Goal: Task Accomplishment & Management: Manage account settings

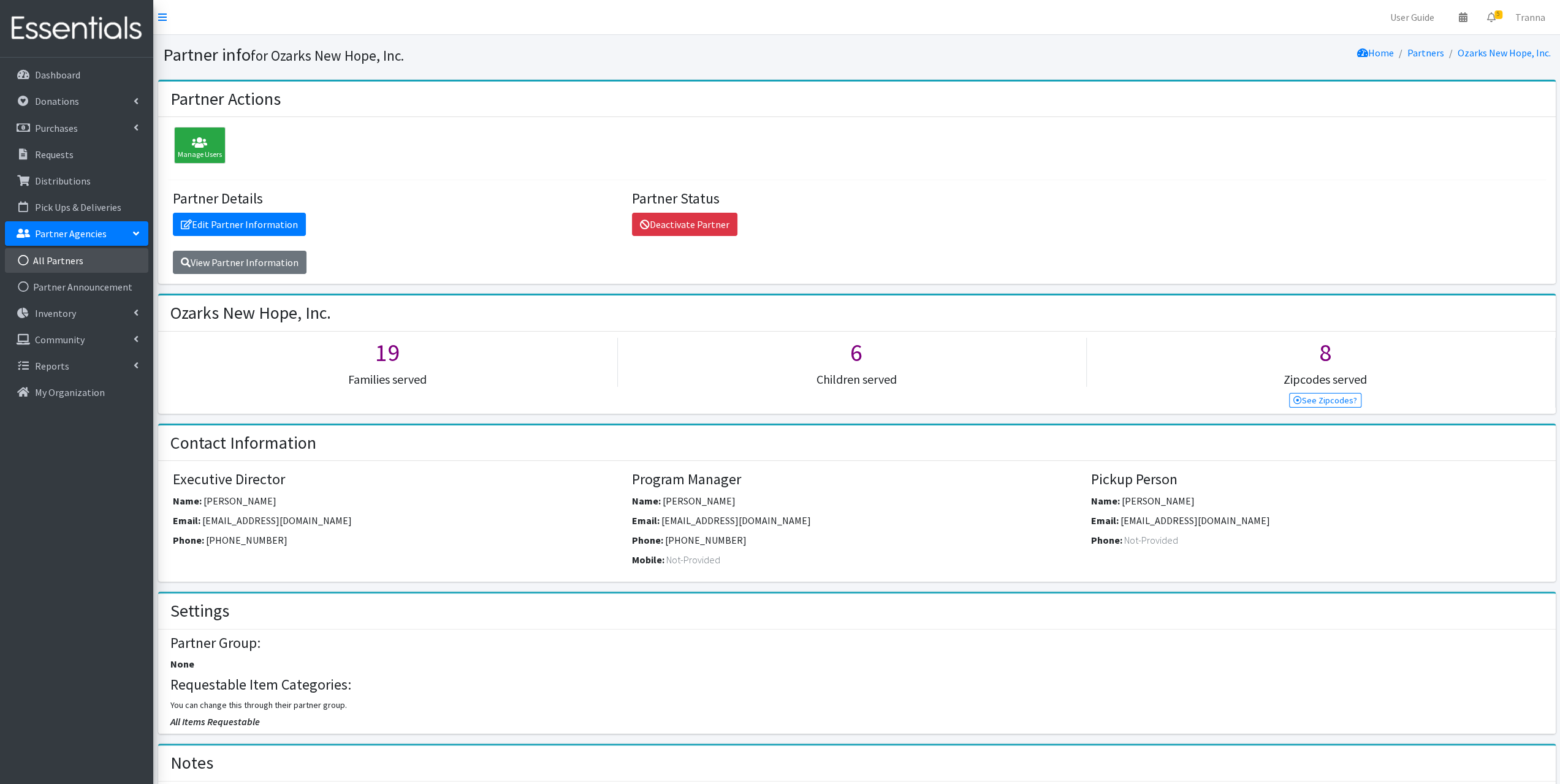
click at [61, 260] on link "All Partners" at bounding box center [76, 261] width 144 height 25
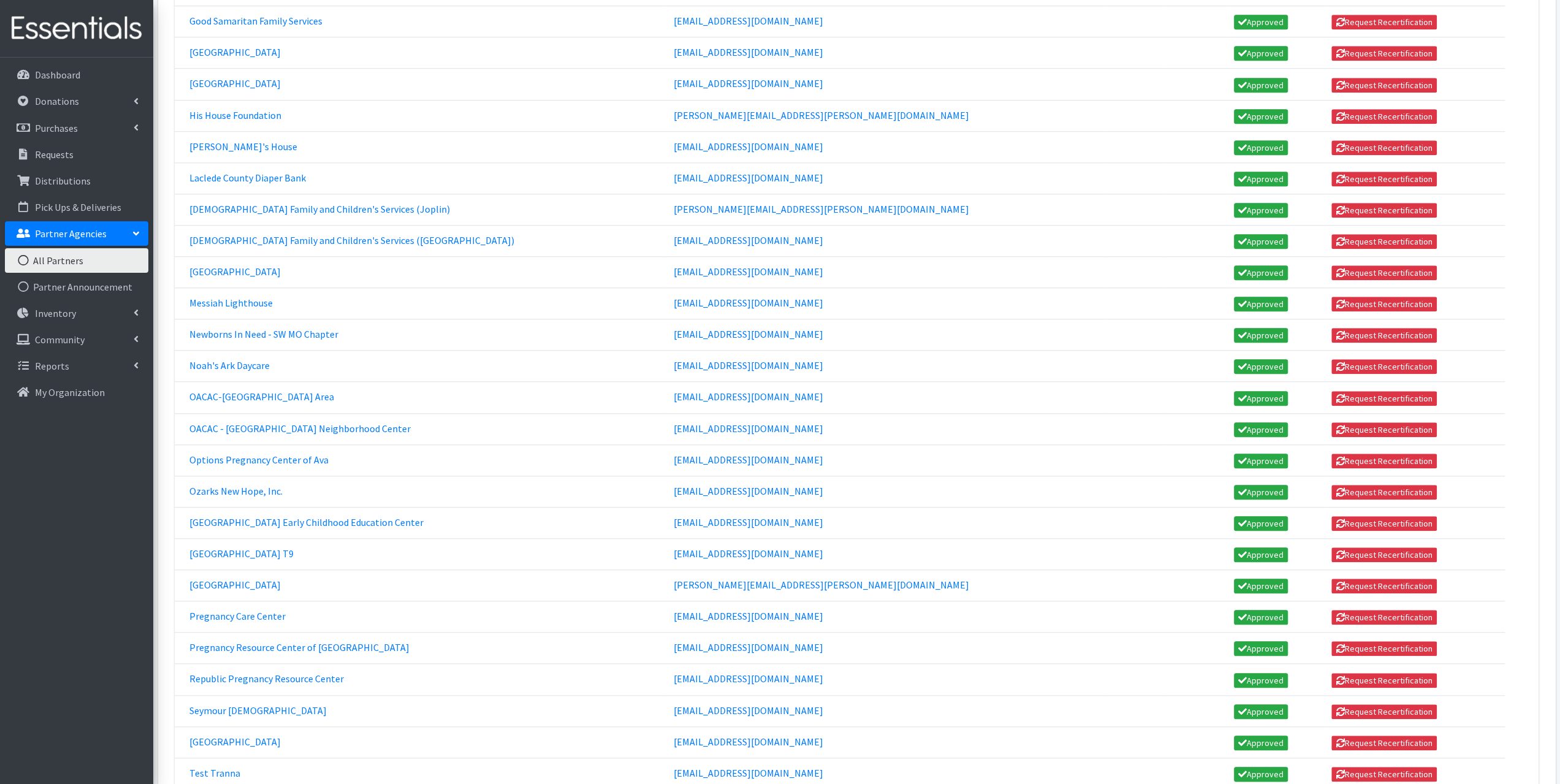
scroll to position [1213, 0]
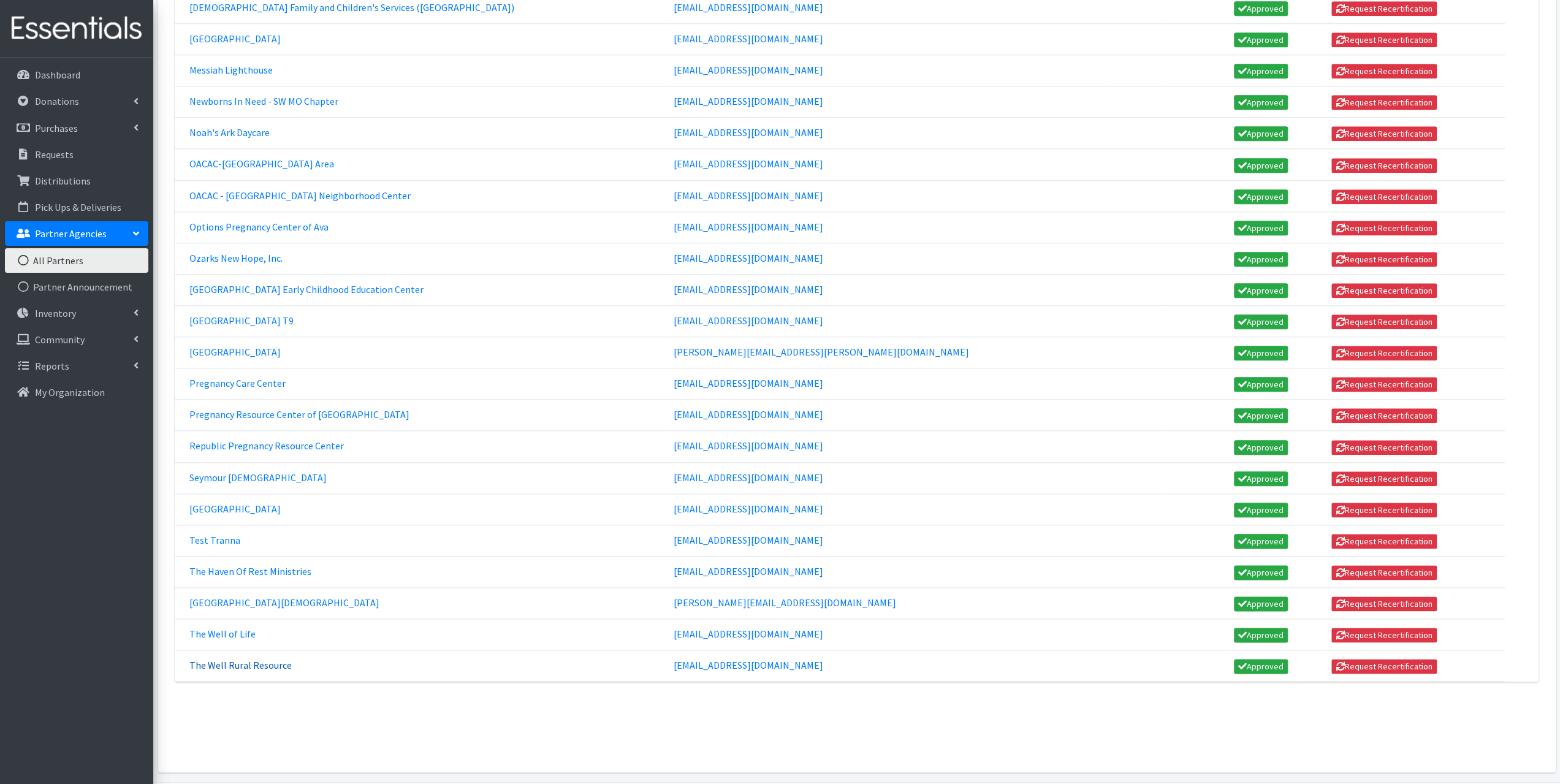
click at [228, 659] on link "The Well Rural Resource" at bounding box center [240, 665] width 103 height 12
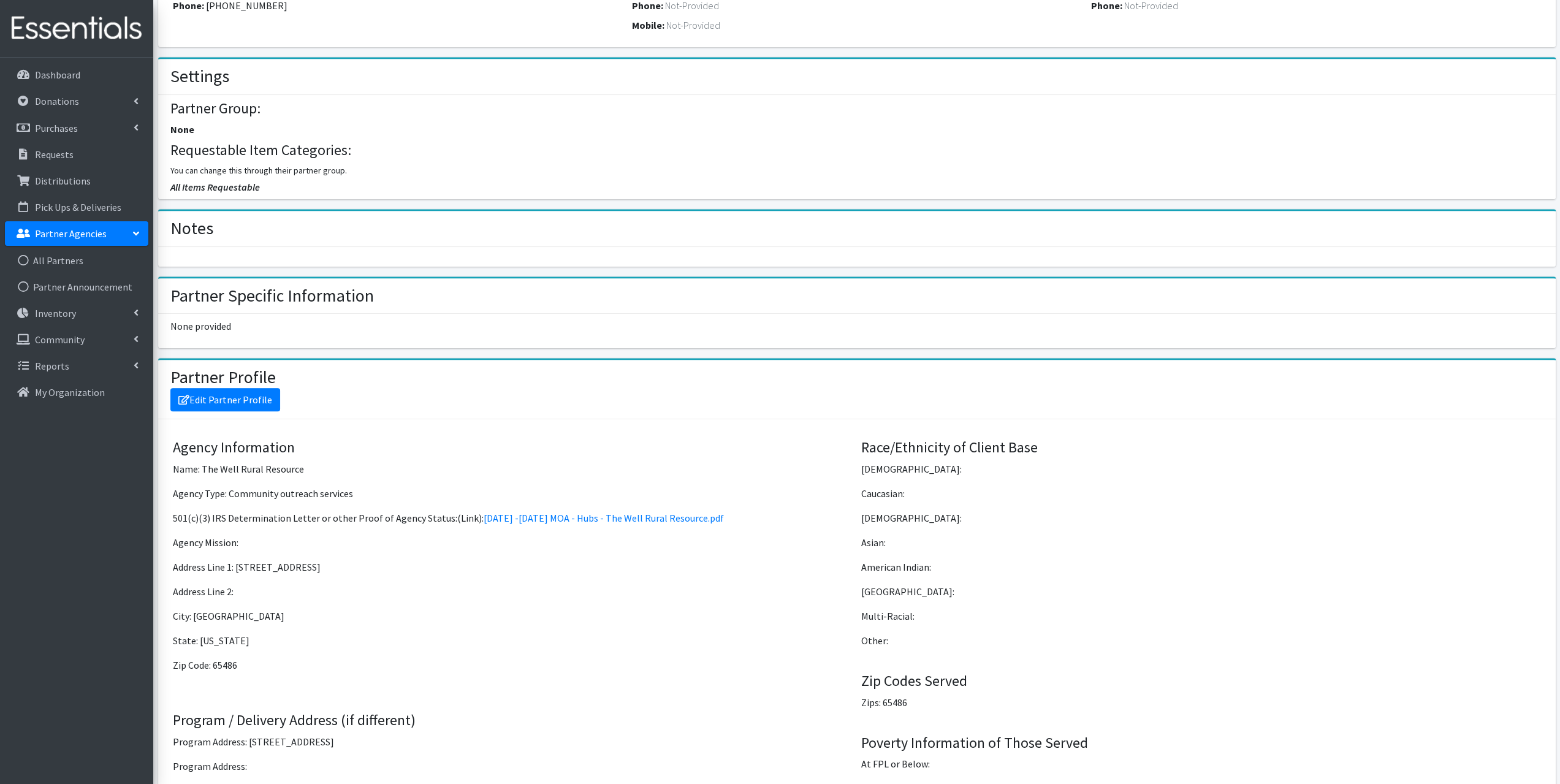
scroll to position [613, 0]
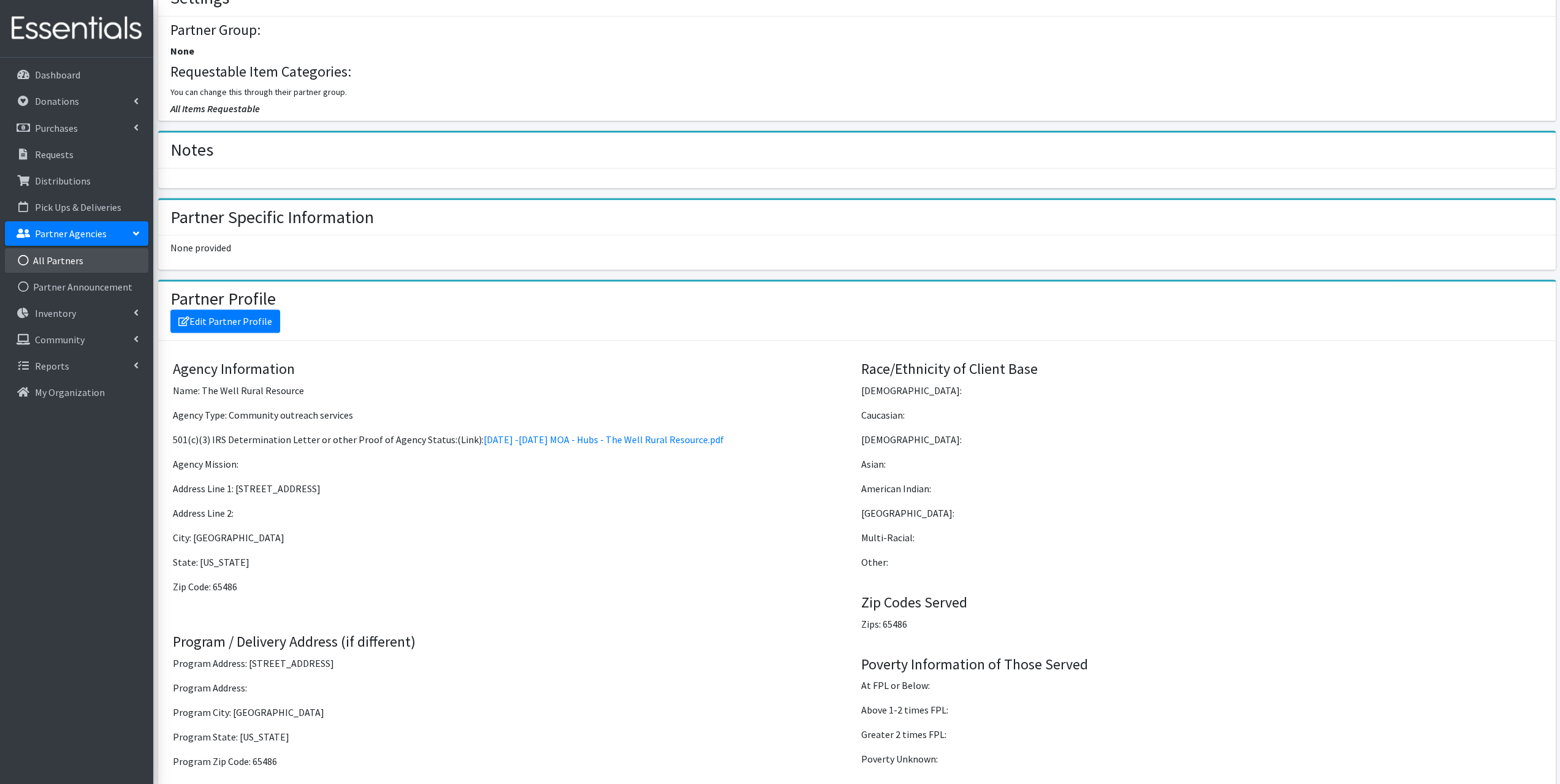
click at [39, 255] on link "All Partners" at bounding box center [76, 261] width 144 height 25
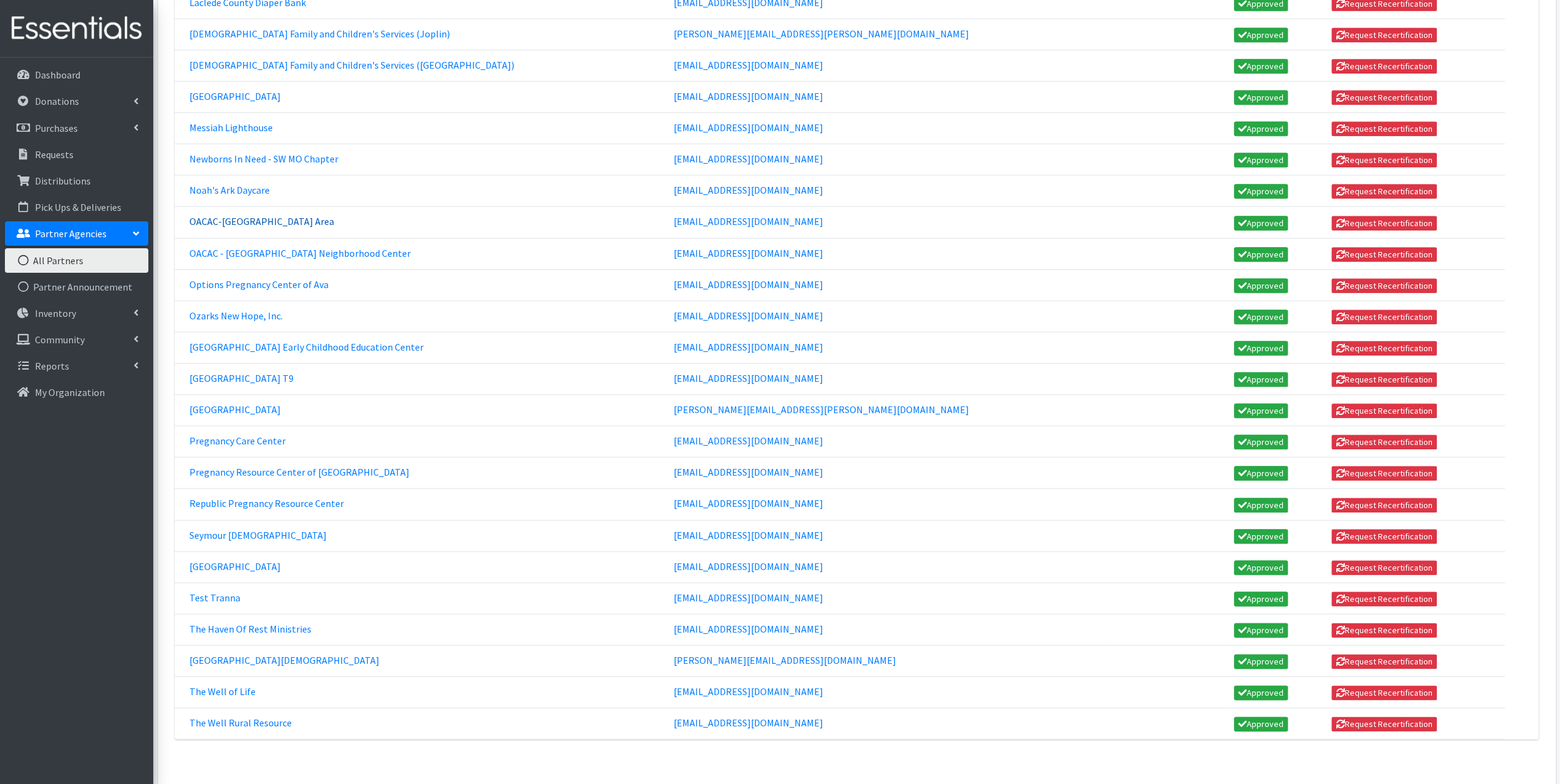
scroll to position [1164, 0]
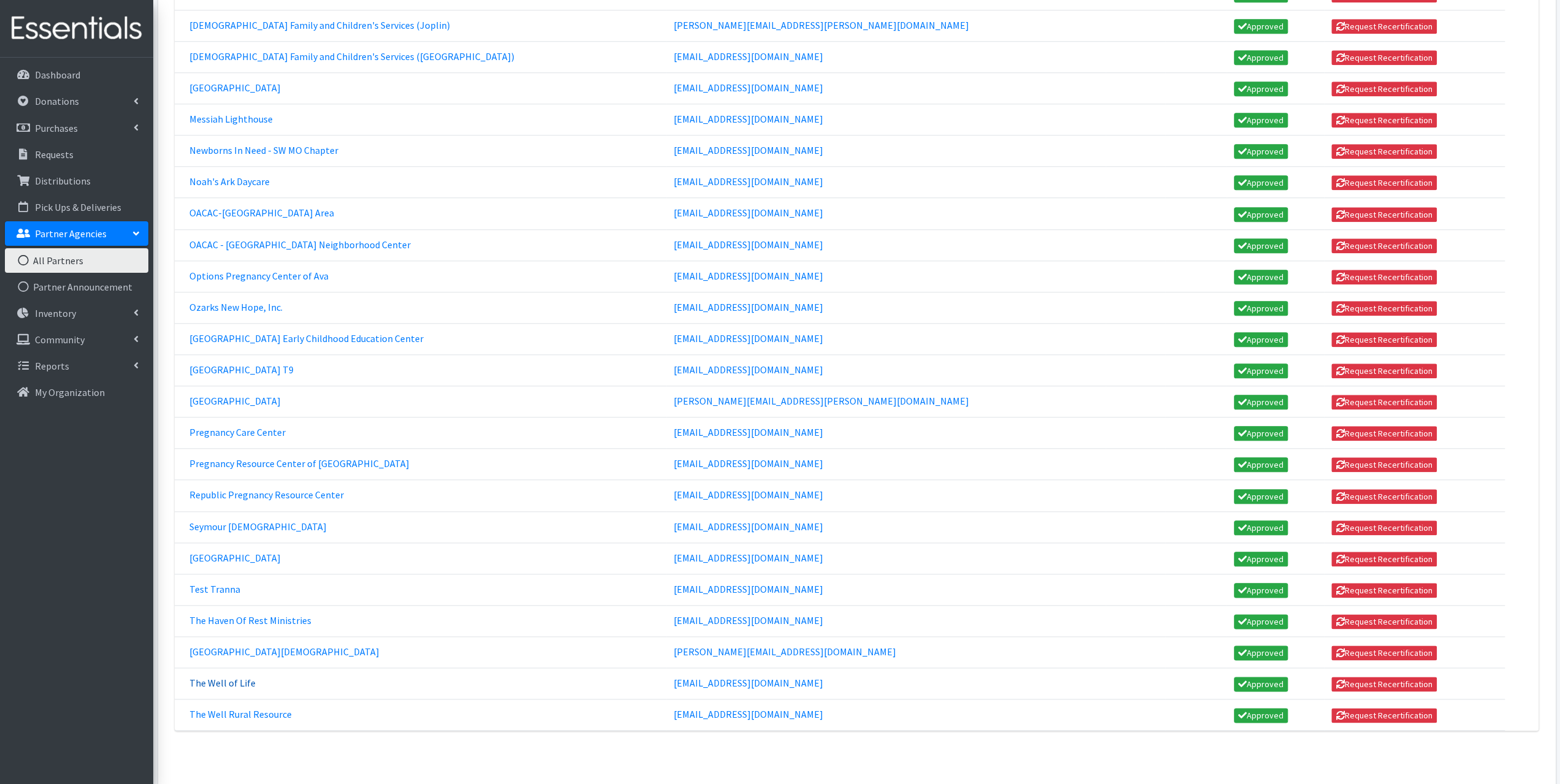
click at [235, 677] on link "The Well of Life" at bounding box center [222, 683] width 66 height 12
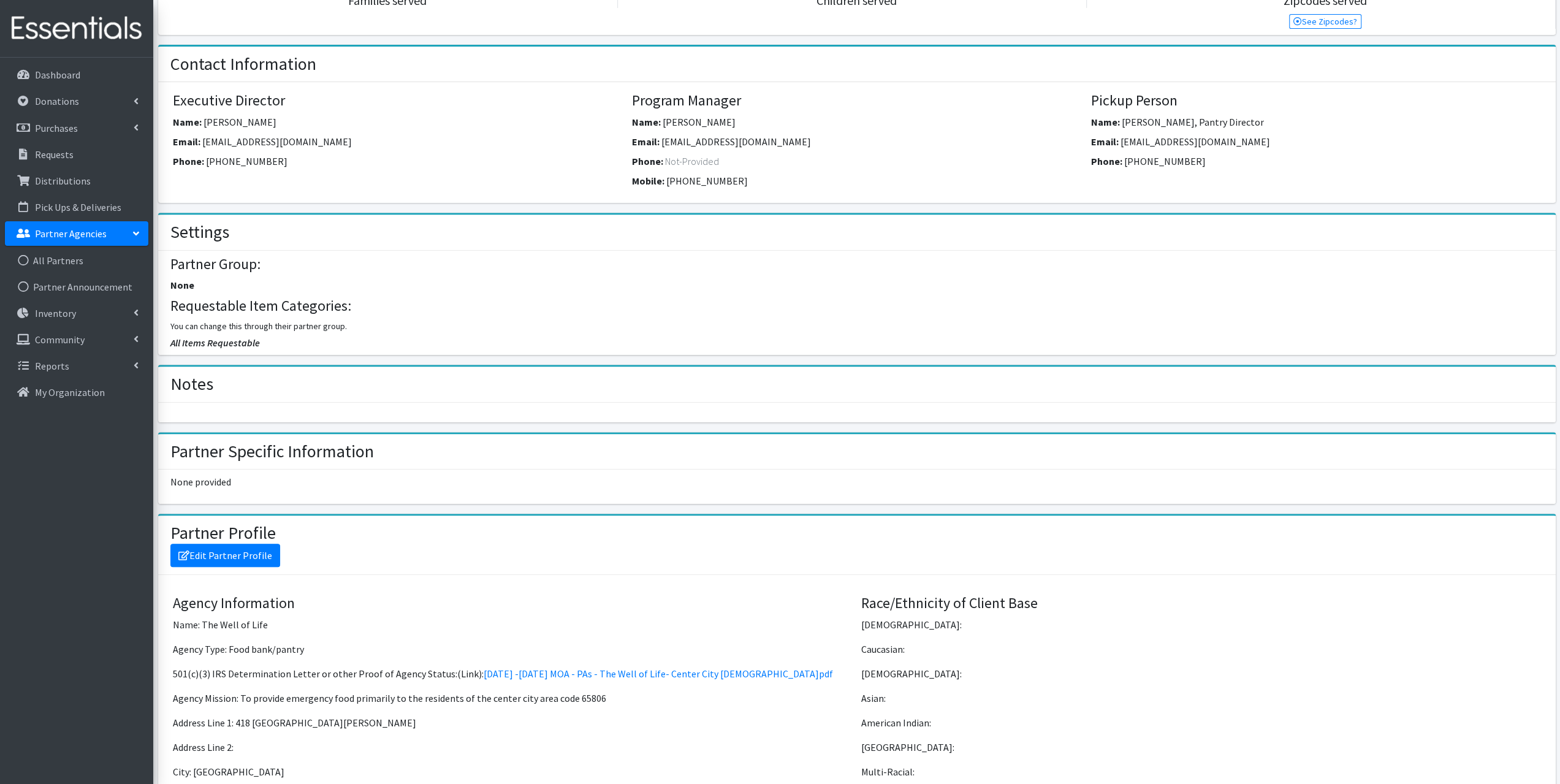
scroll to position [367, 0]
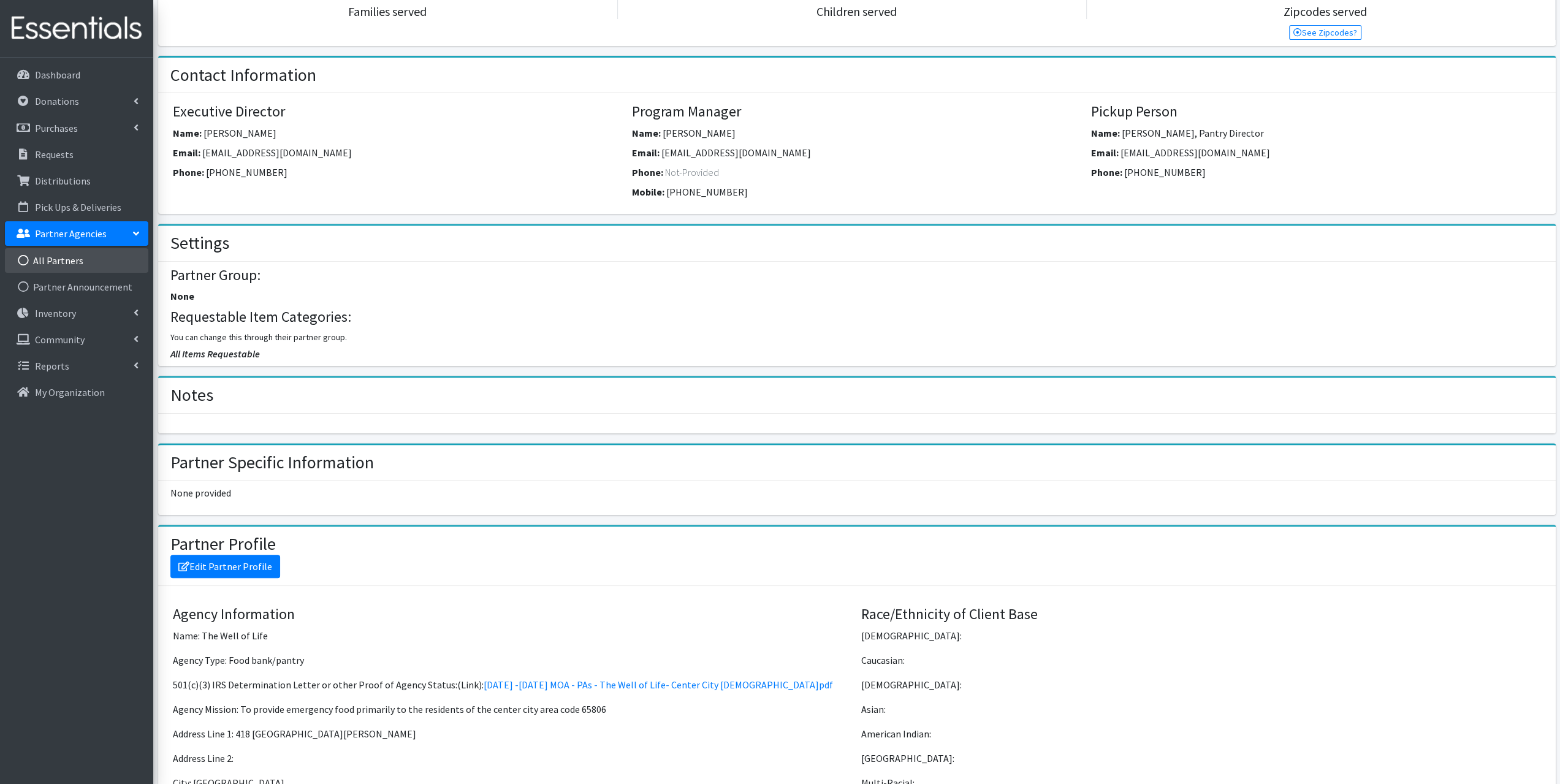
click at [80, 255] on link "All Partners" at bounding box center [76, 261] width 144 height 25
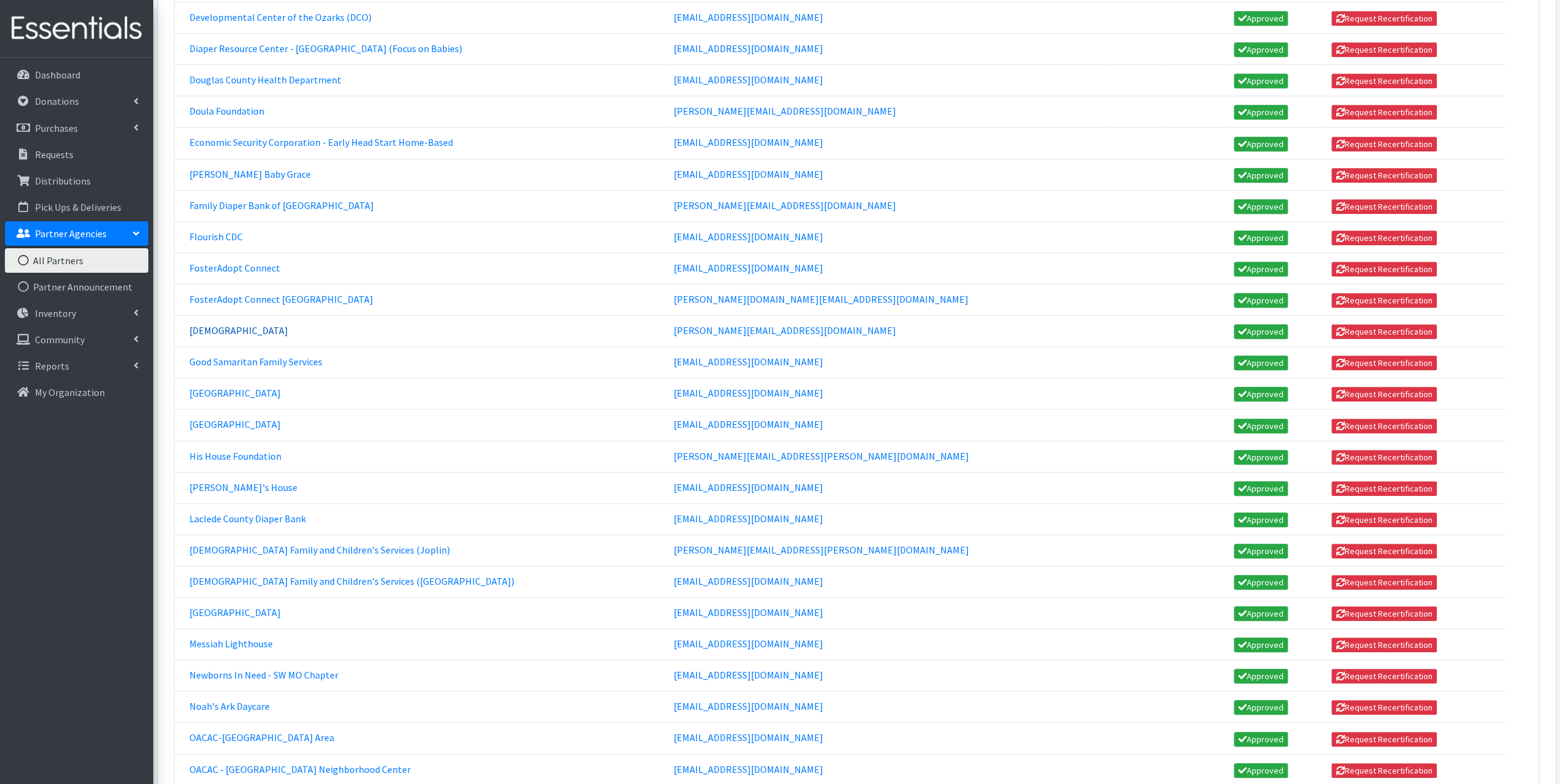
scroll to position [735, 0]
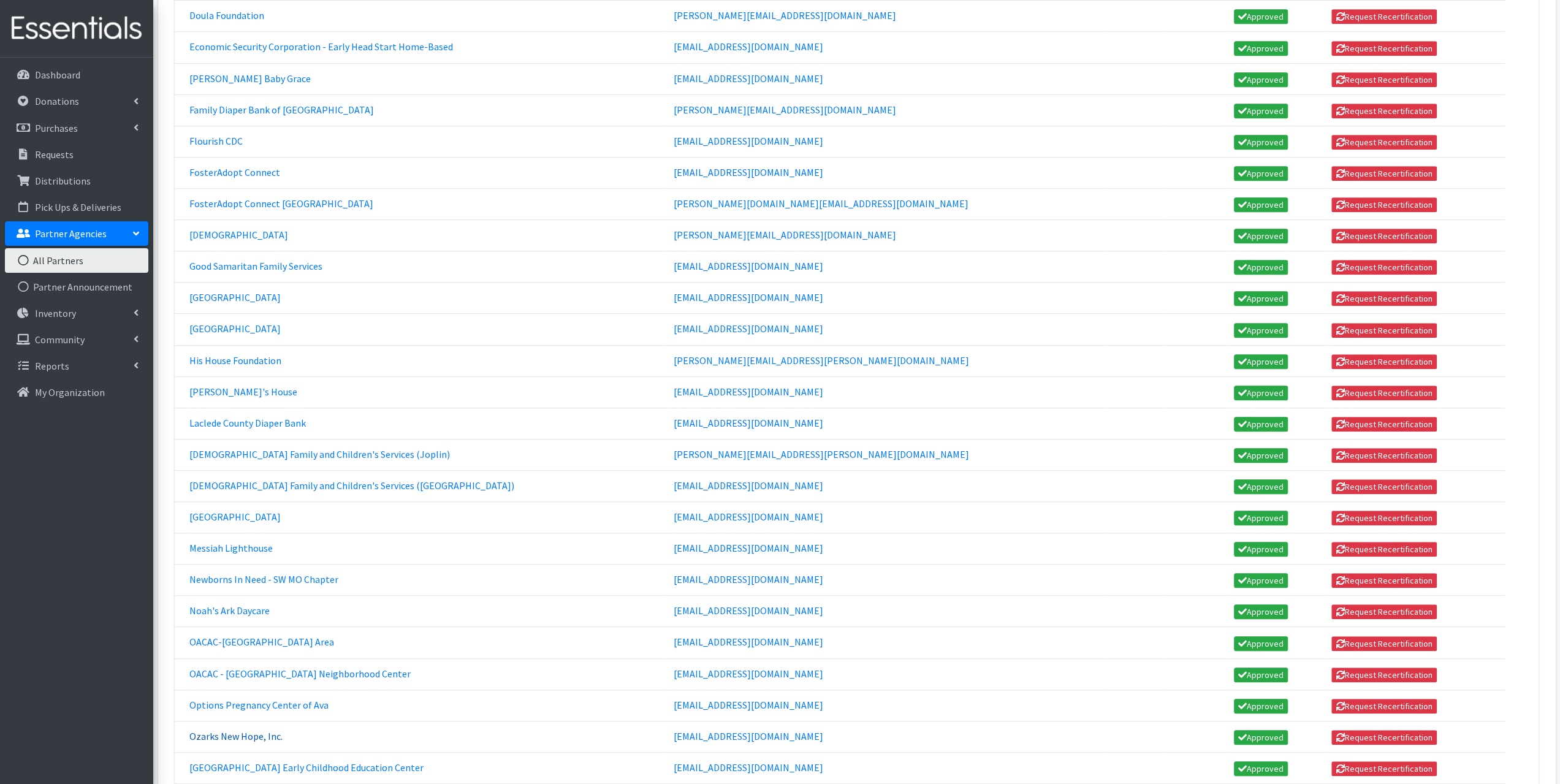
click at [242, 730] on link "Ozarks New Hope, Inc." at bounding box center [235, 736] width 93 height 12
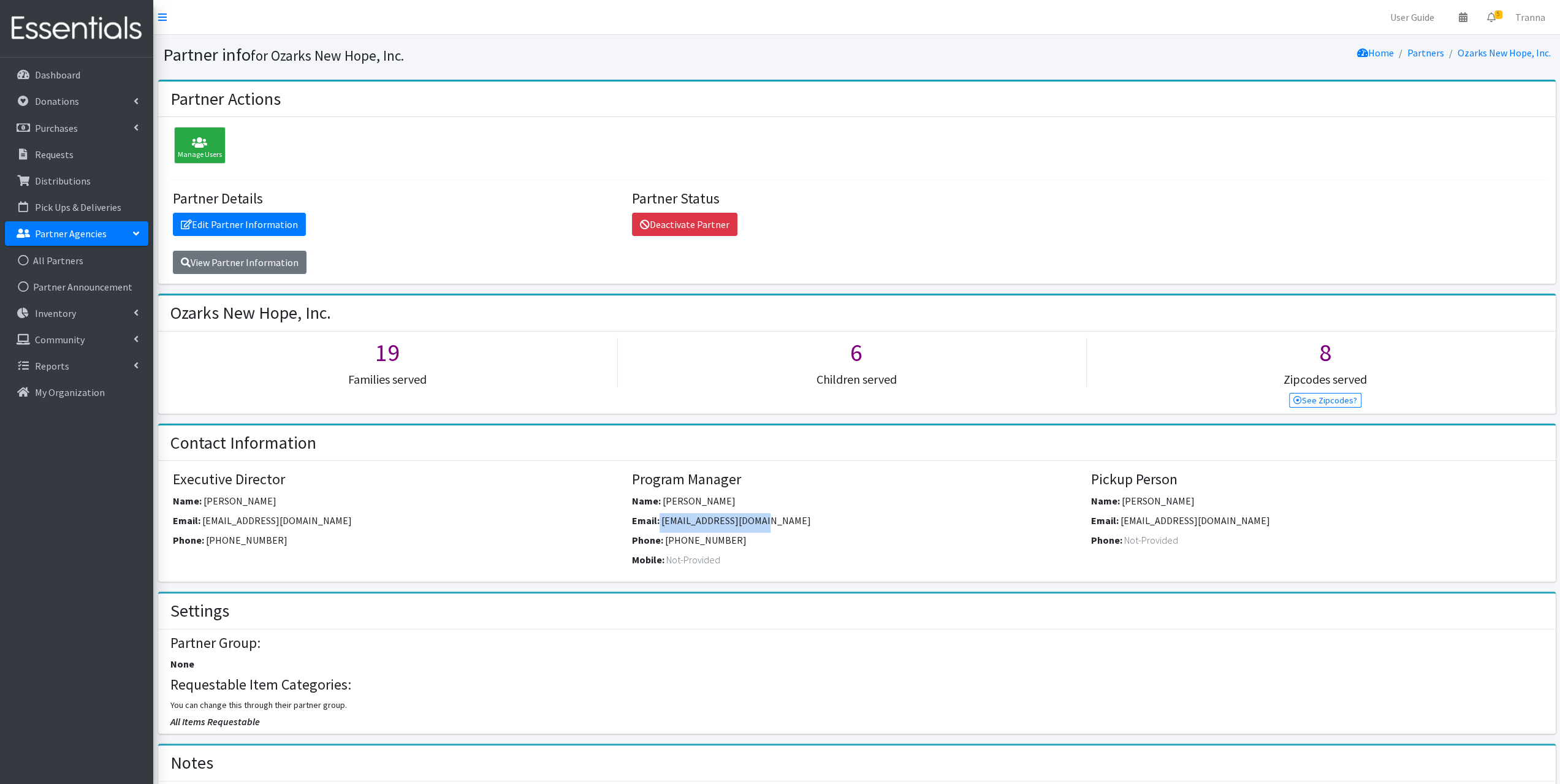
drag, startPoint x: 763, startPoint y: 518, endPoint x: 658, endPoint y: 524, distance: 105.2
click at [659, 524] on div "Email: [EMAIL_ADDRESS][DOMAIN_NAME]" at bounding box center [857, 522] width 450 height 19
copy div "[EMAIL_ADDRESS][DOMAIN_NAME]"
click at [59, 260] on link "All Partners" at bounding box center [76, 261] width 144 height 25
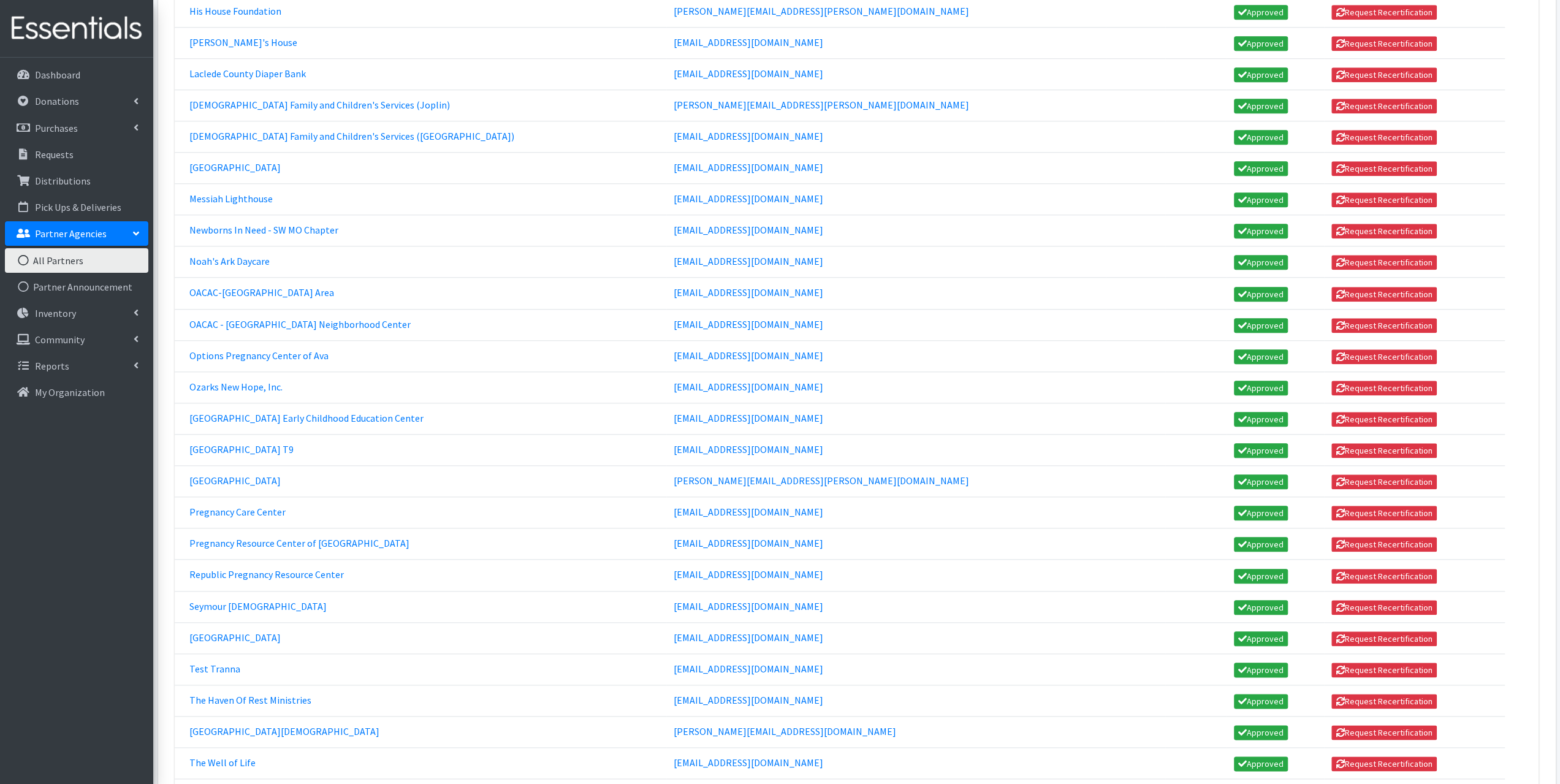
scroll to position [1164, 0]
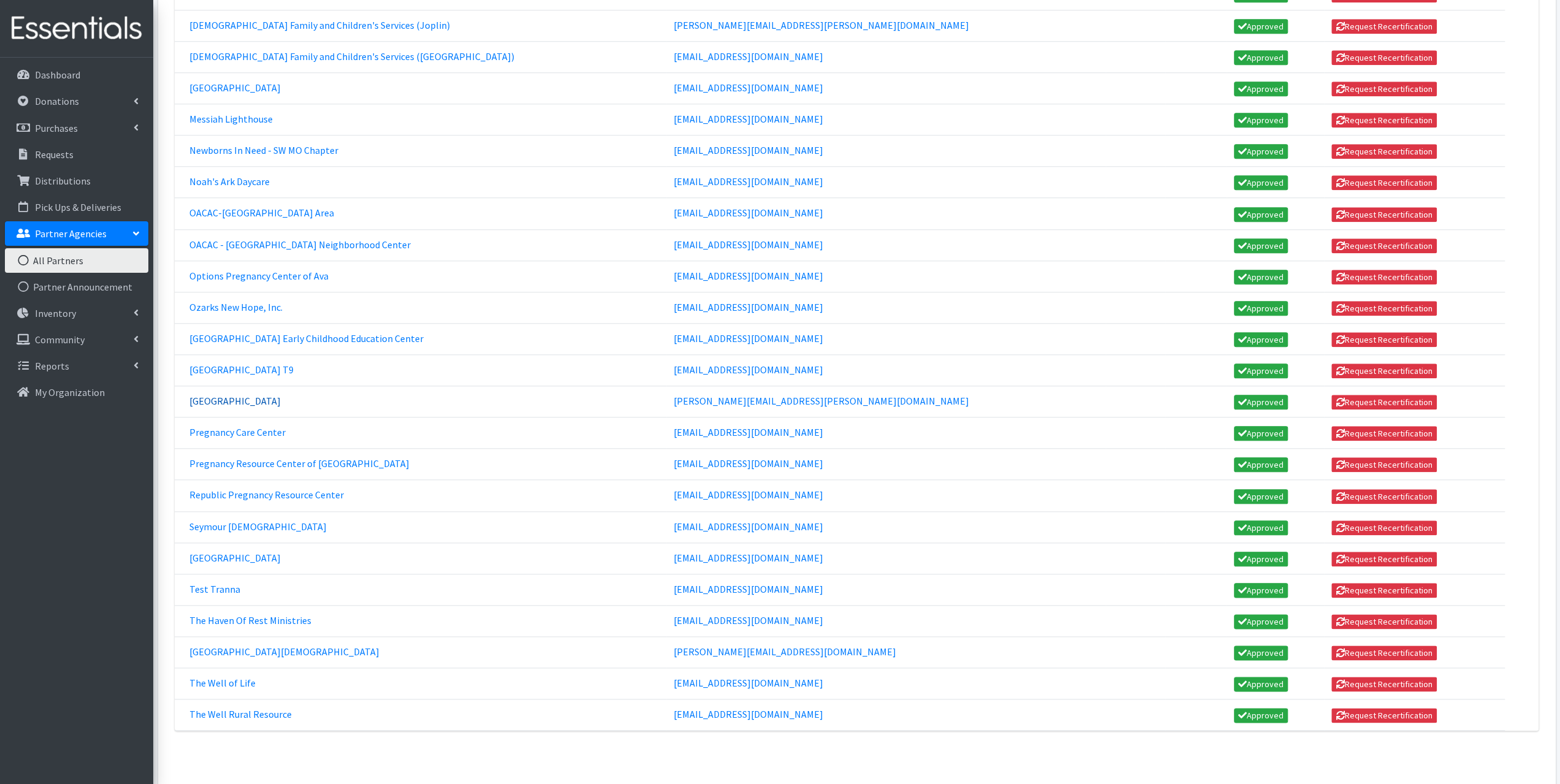
click at [213, 394] on link "Polk County Health Center" at bounding box center [235, 400] width 91 height 12
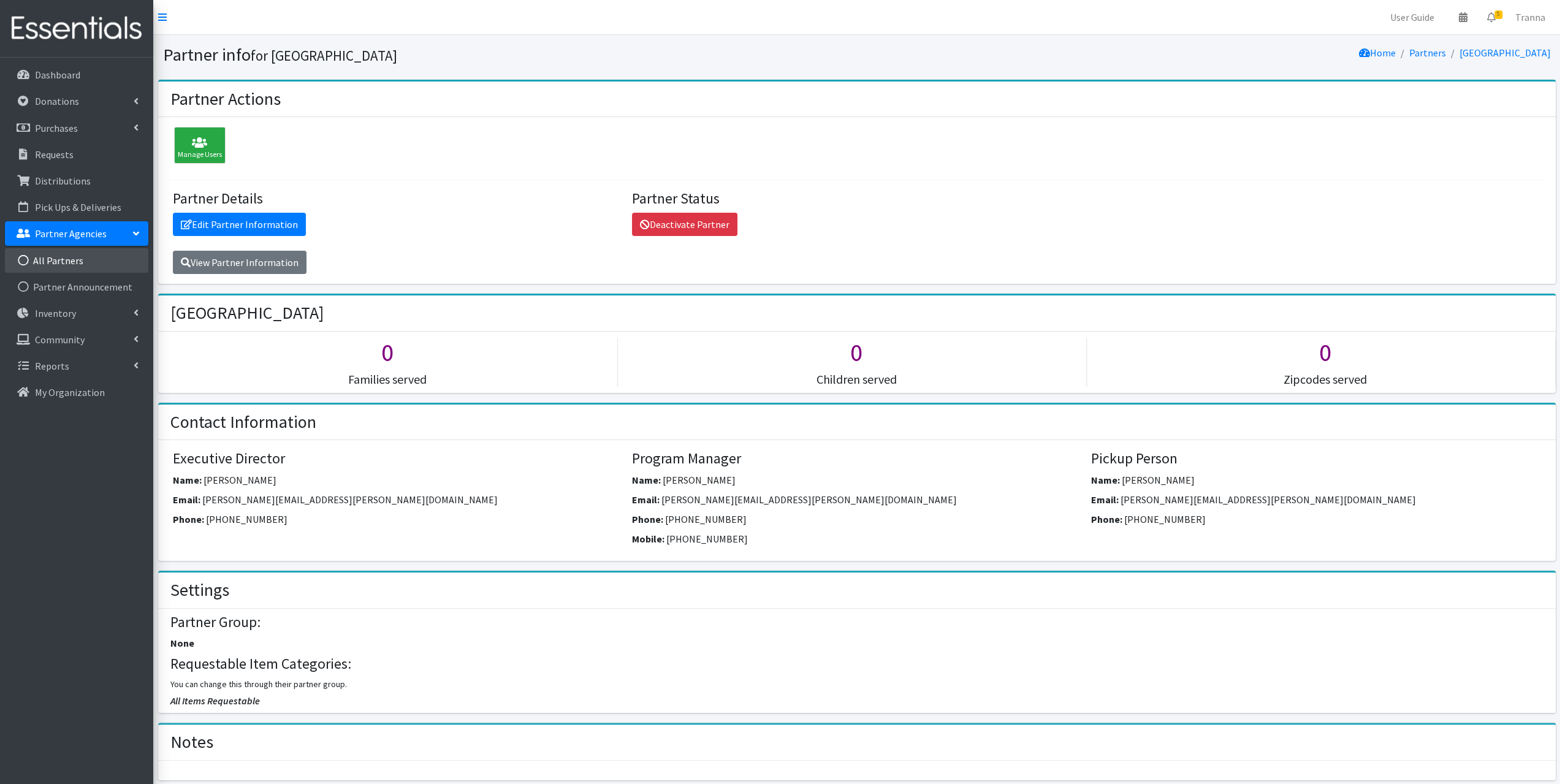
click at [58, 258] on link "All Partners" at bounding box center [76, 261] width 144 height 25
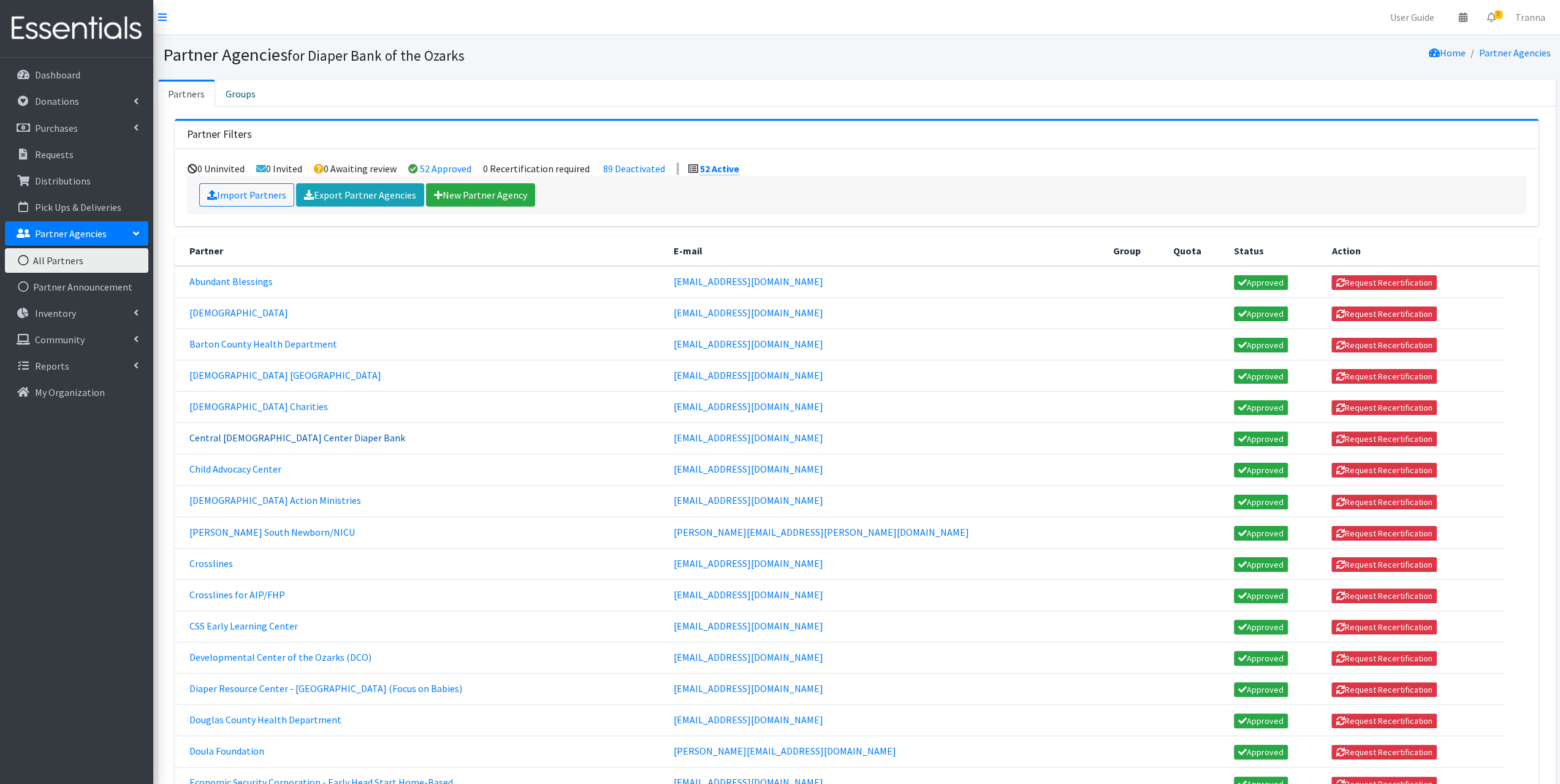
click at [221, 433] on link "Central [DEMOGRAPHIC_DATA] Center Diaper Bank" at bounding box center [296, 438] width 215 height 12
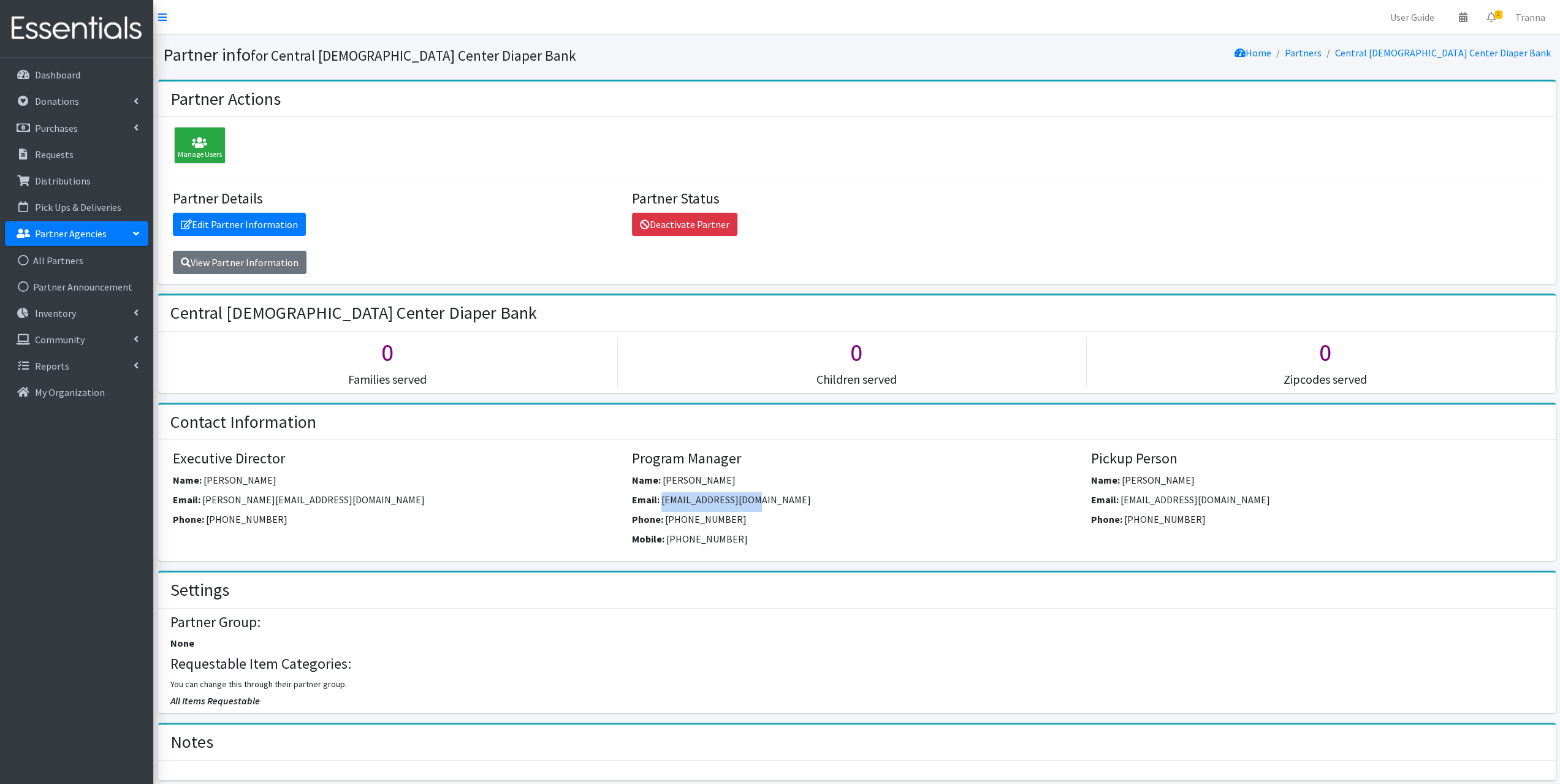
drag, startPoint x: 769, startPoint y: 497, endPoint x: 662, endPoint y: 498, distance: 107.0
click at [662, 498] on div "Email: sbpotucek@yahoo.com" at bounding box center [857, 502] width 450 height 19
copy span "[EMAIL_ADDRESS][DOMAIN_NAME]"
click at [66, 259] on link "All Partners" at bounding box center [76, 261] width 144 height 25
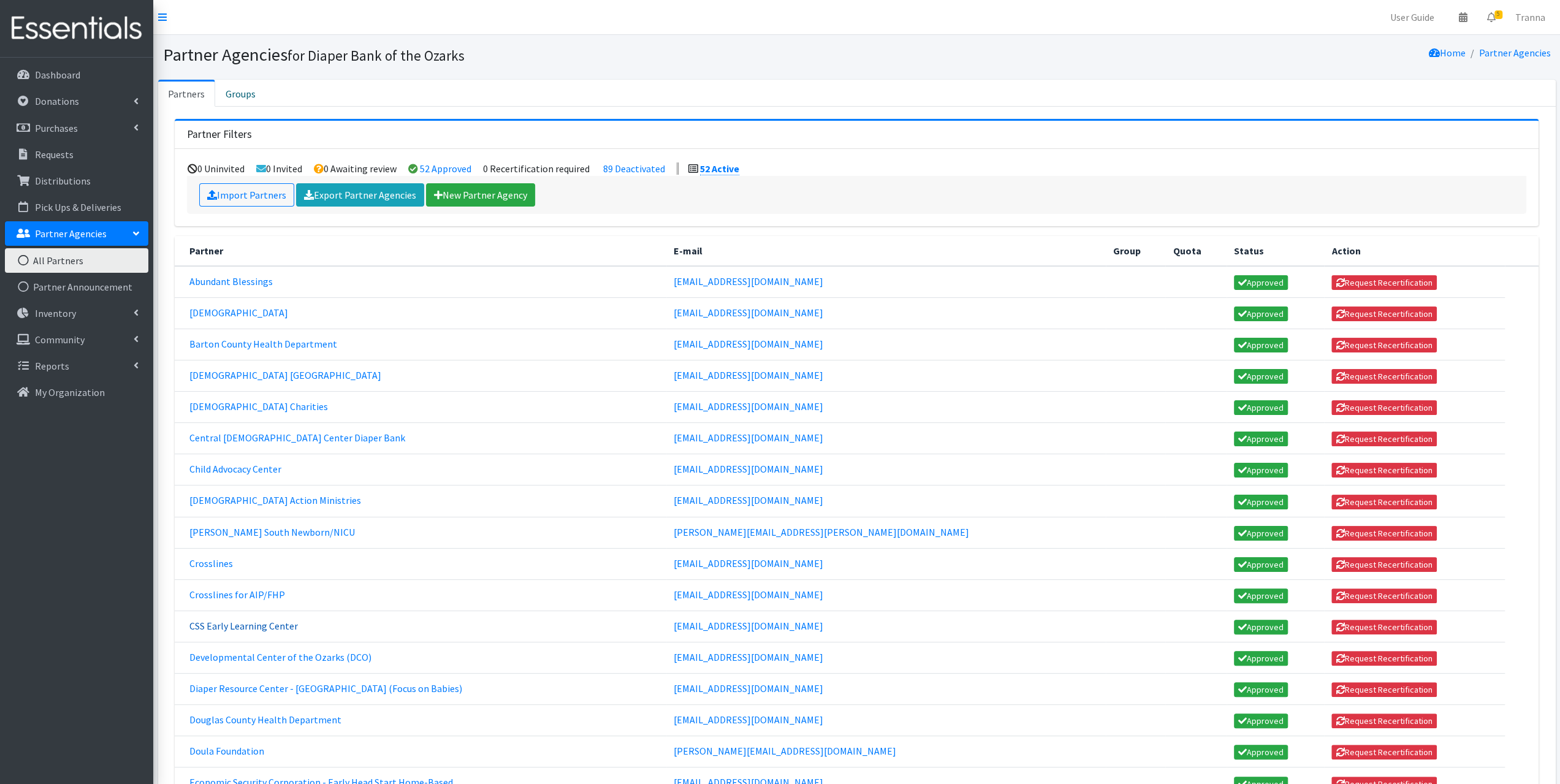
click at [251, 620] on link "CSS Early Learning Center" at bounding box center [243, 626] width 109 height 12
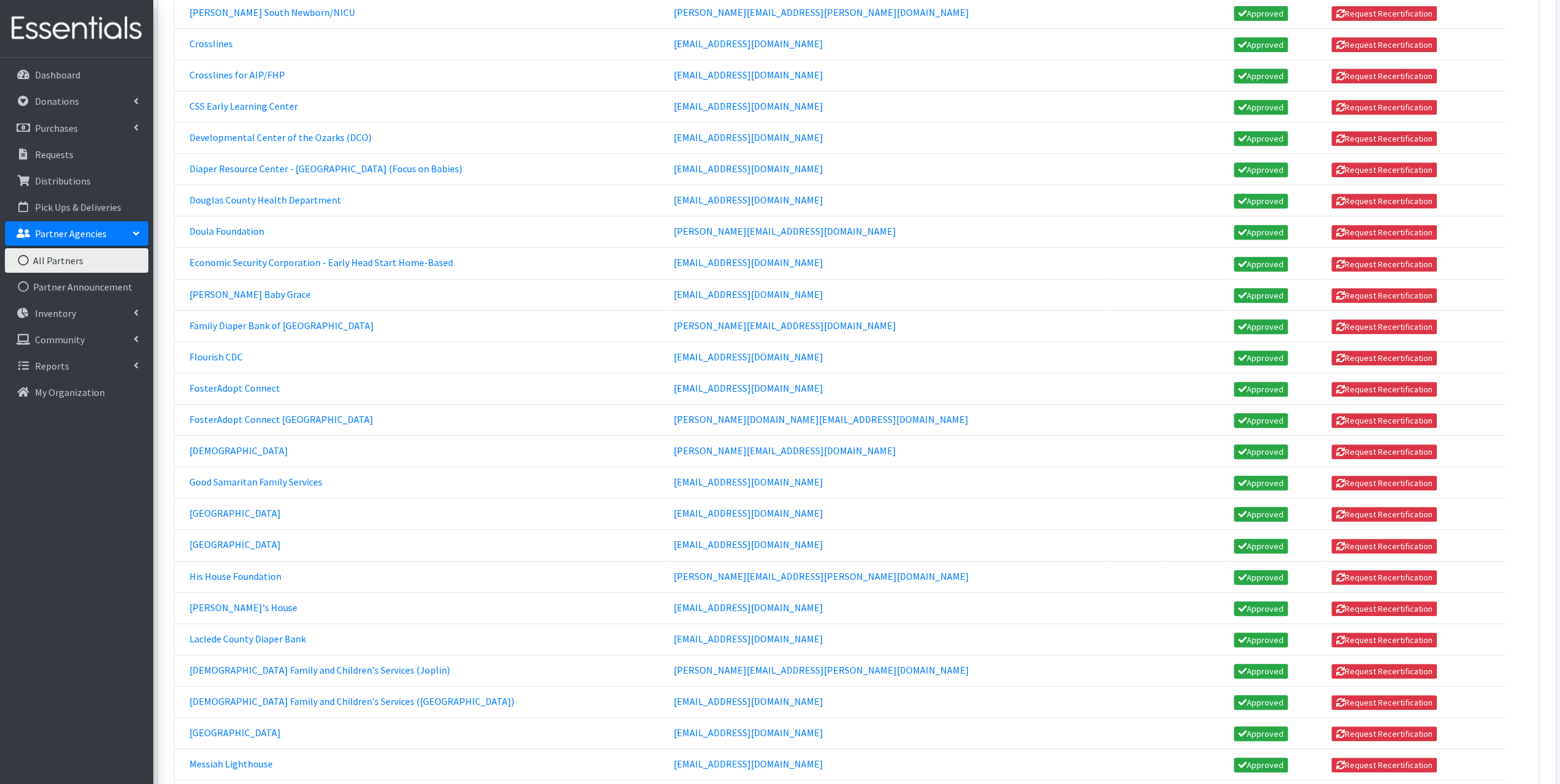
scroll to position [539, 0]
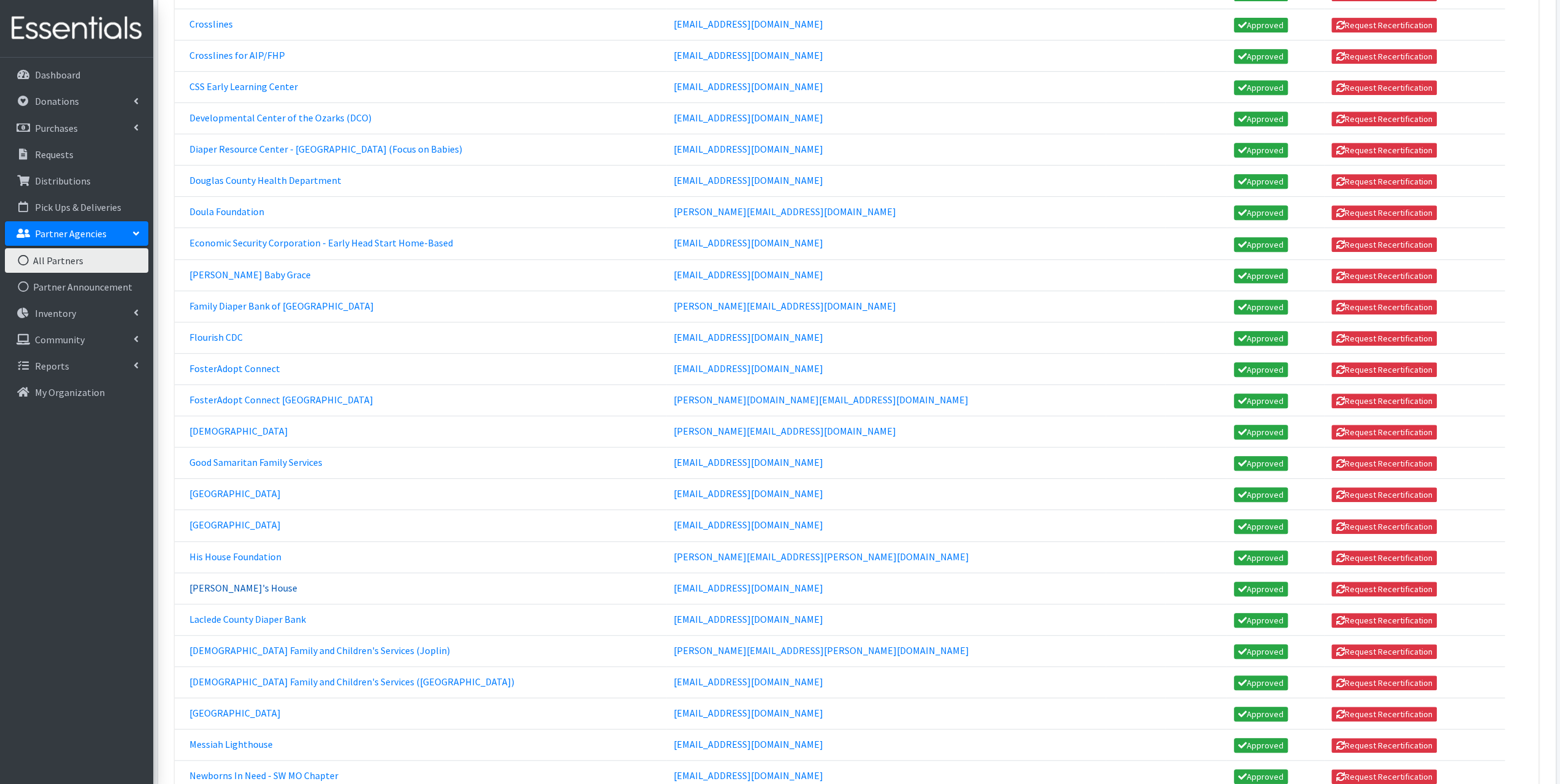
click at [233, 582] on link "Isabel's House" at bounding box center [243, 588] width 108 height 12
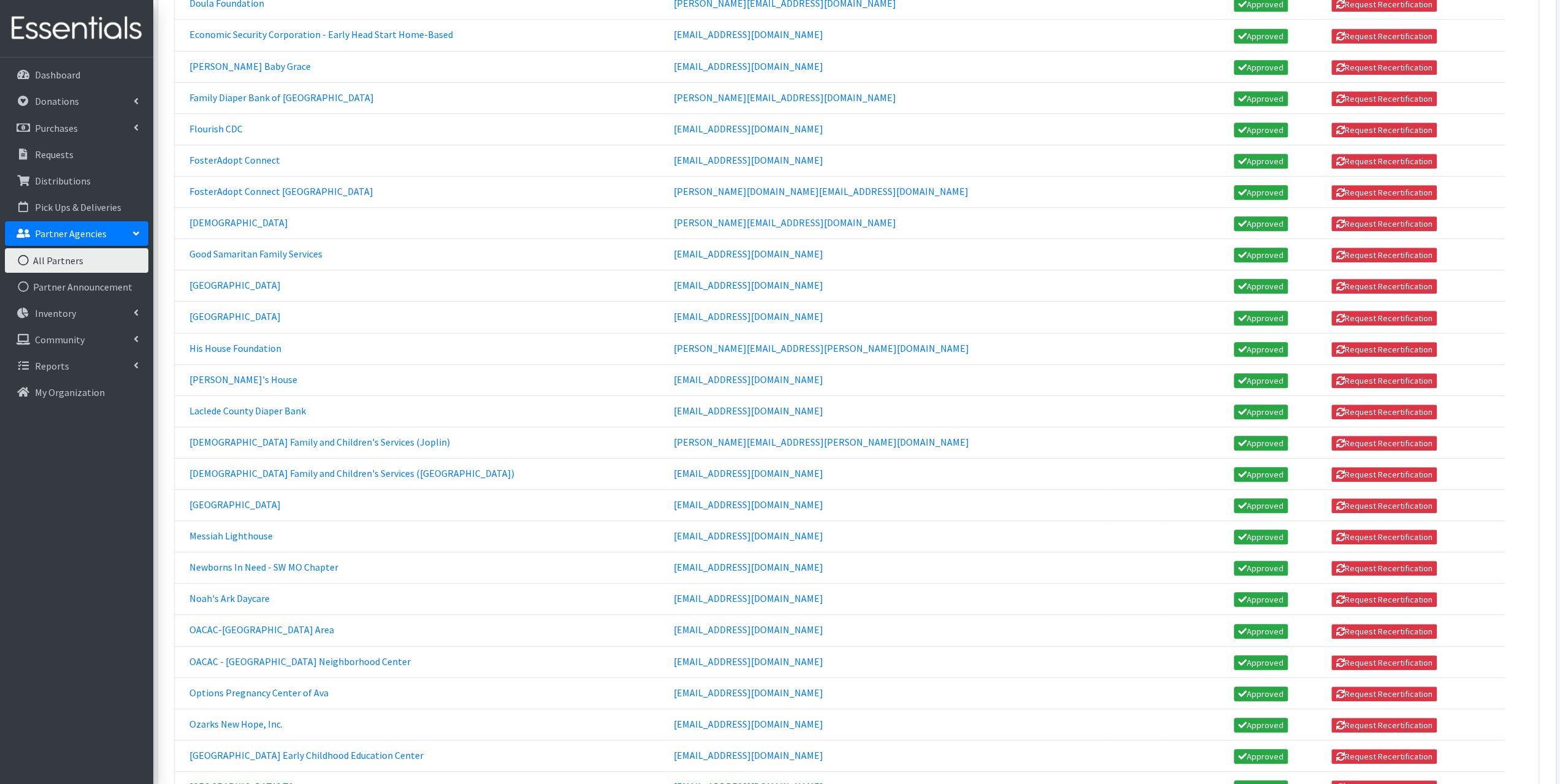
scroll to position [846, 0]
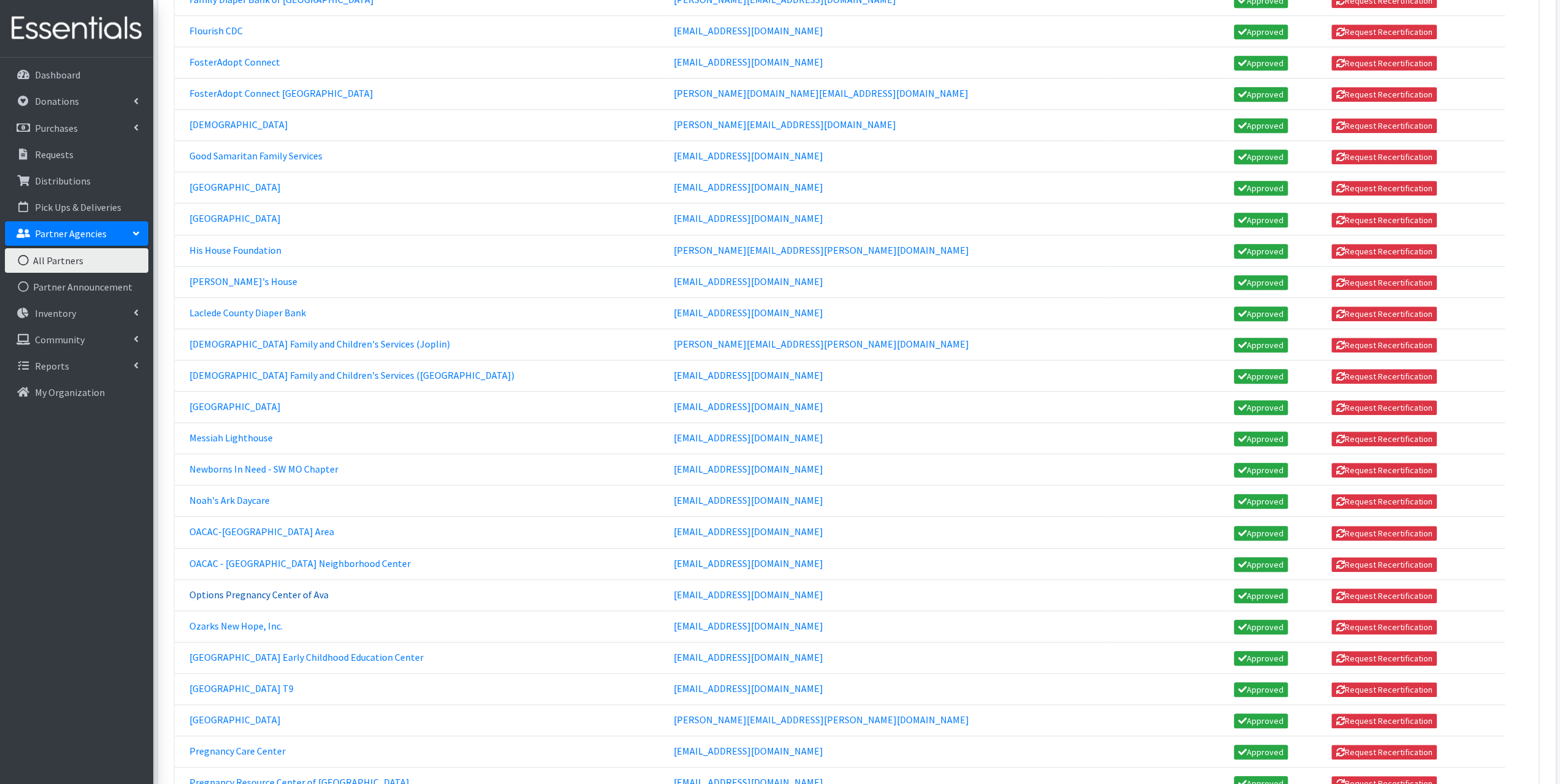
click at [276, 588] on link "Options Pregnancy Center of Ava" at bounding box center [259, 594] width 139 height 12
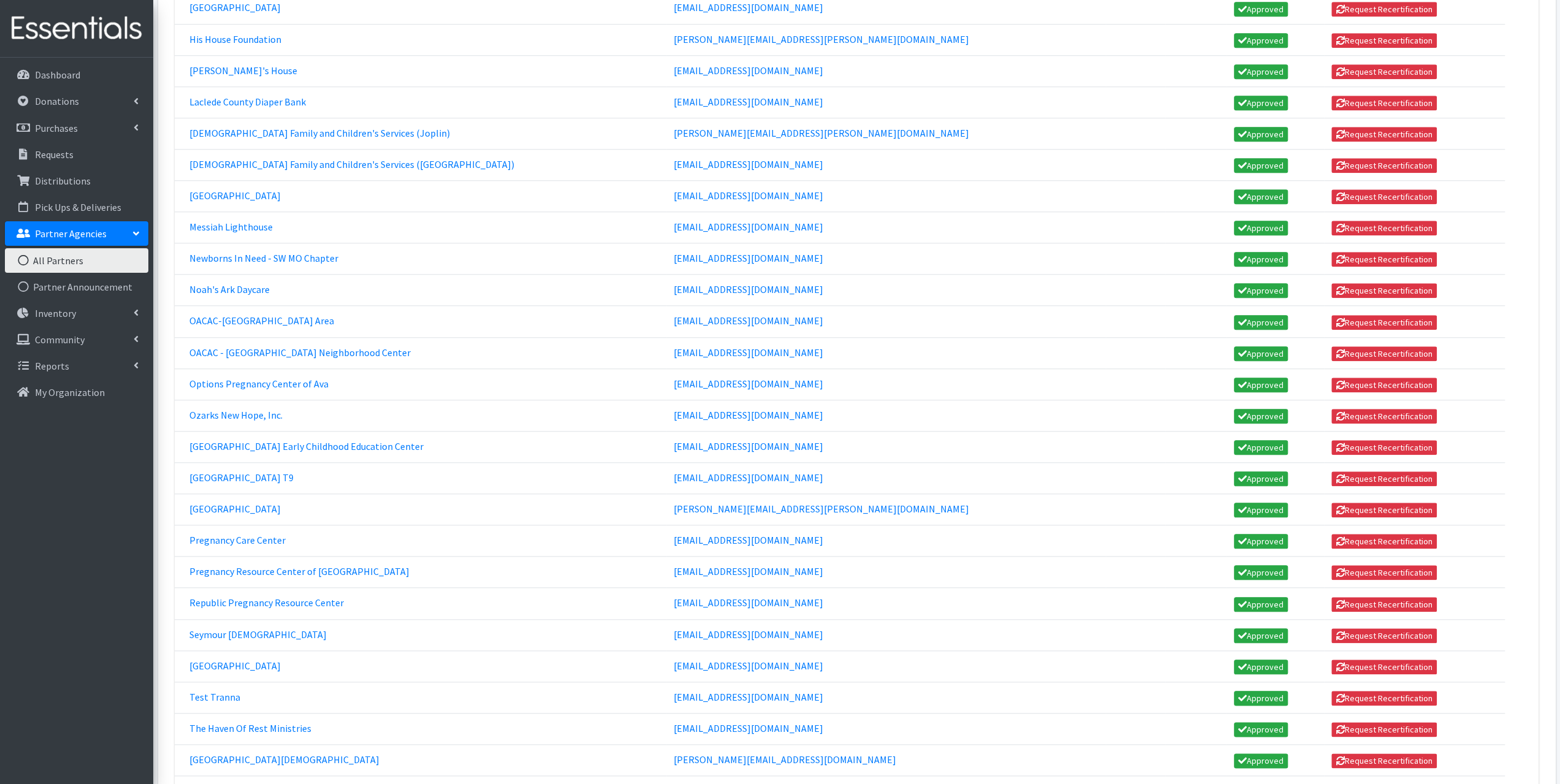
scroll to position [1152, 0]
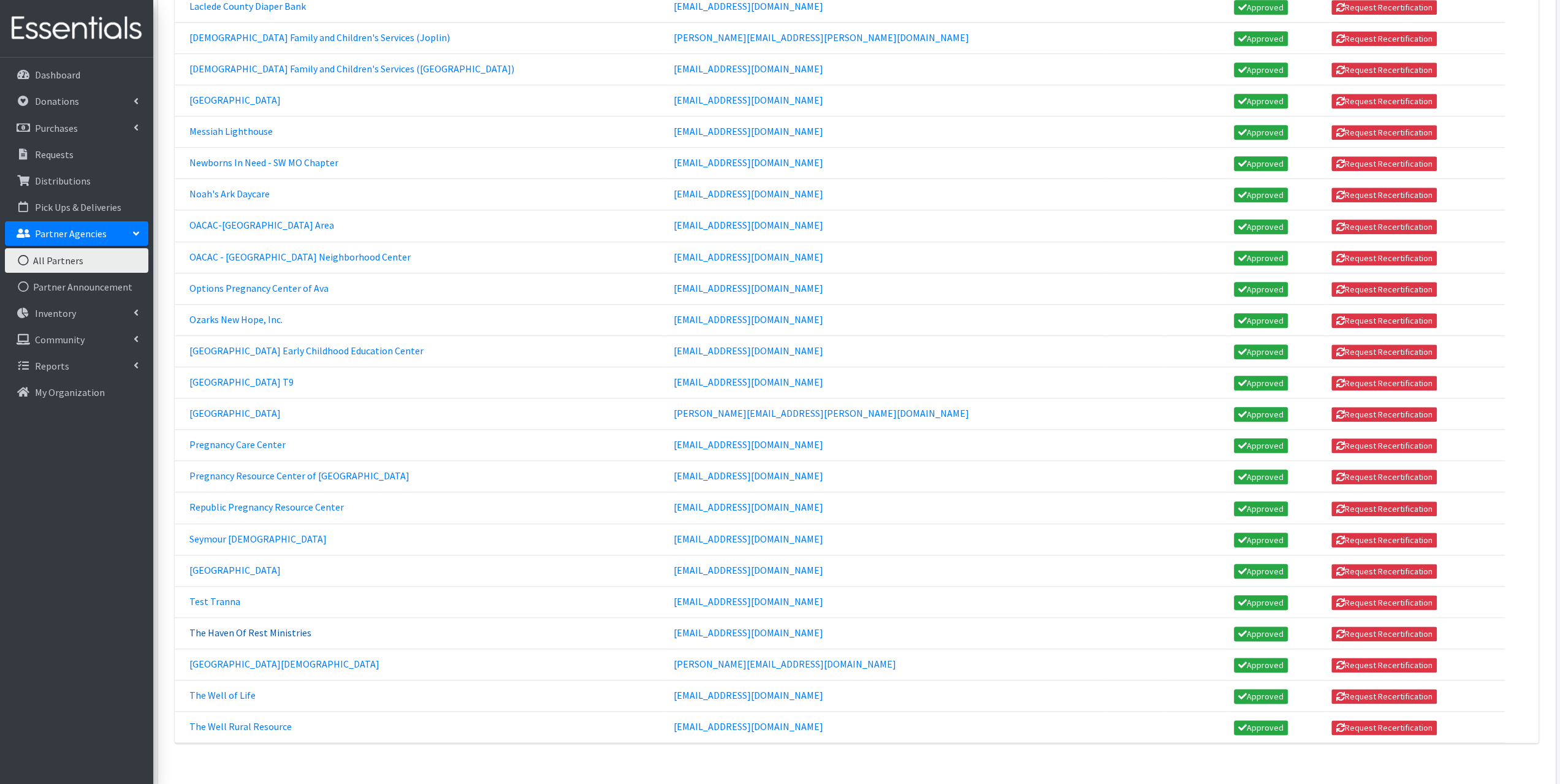
click at [225, 626] on link "The Haven Of Rest Ministries" at bounding box center [250, 632] width 122 height 12
click at [239, 657] on link "The Heights Church" at bounding box center [284, 664] width 190 height 12
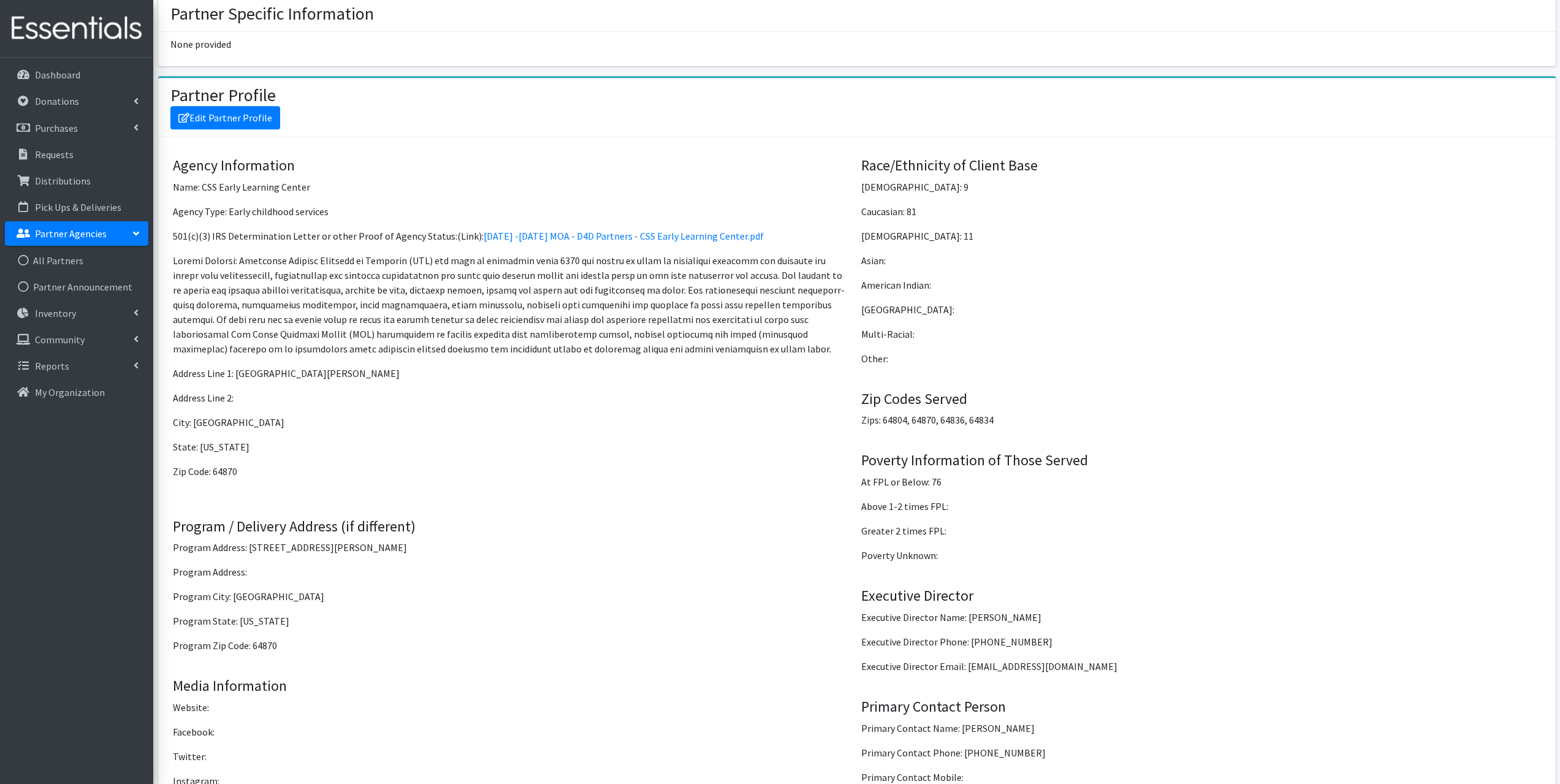
scroll to position [796, 0]
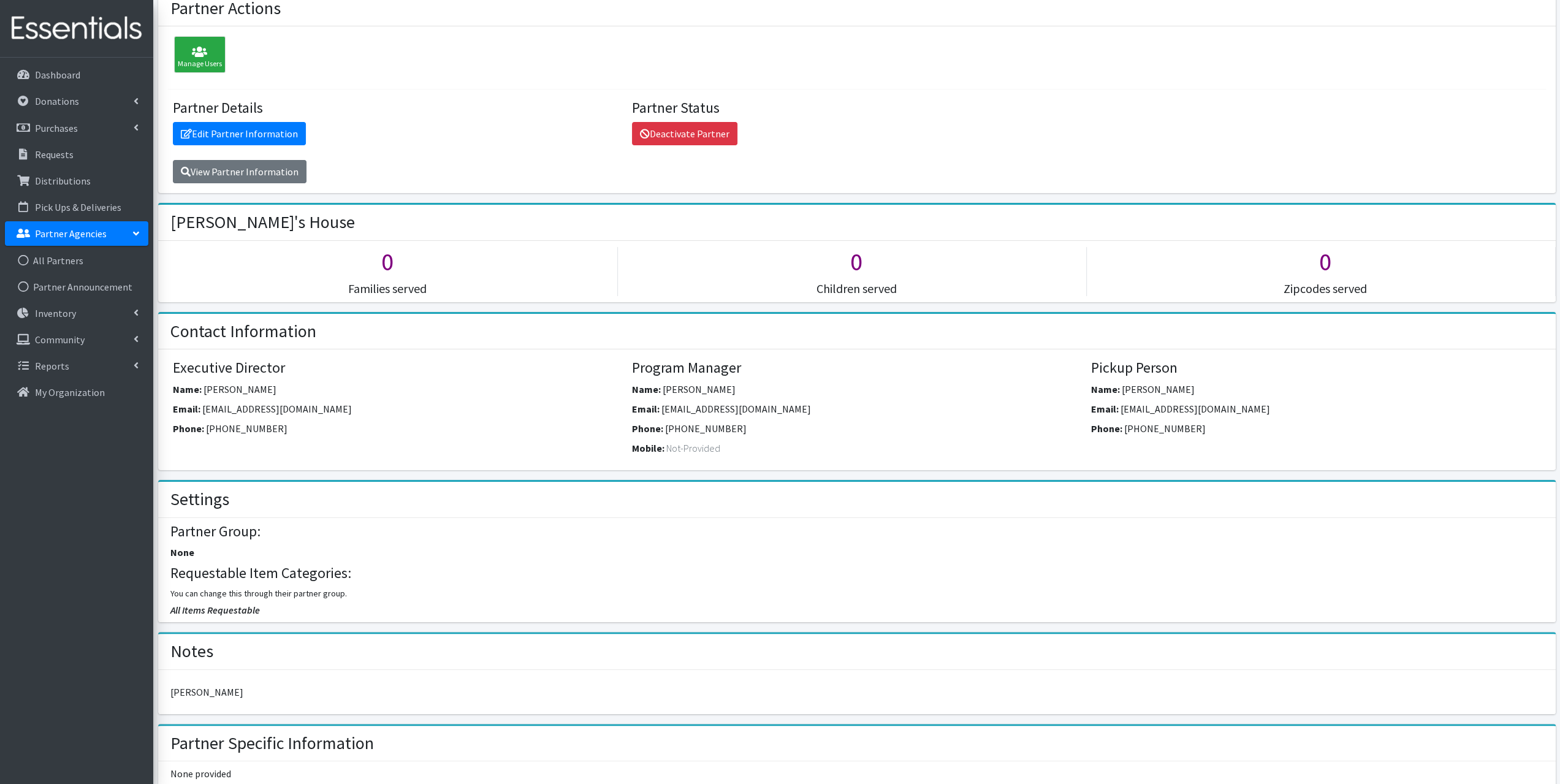
scroll to position [61, 0]
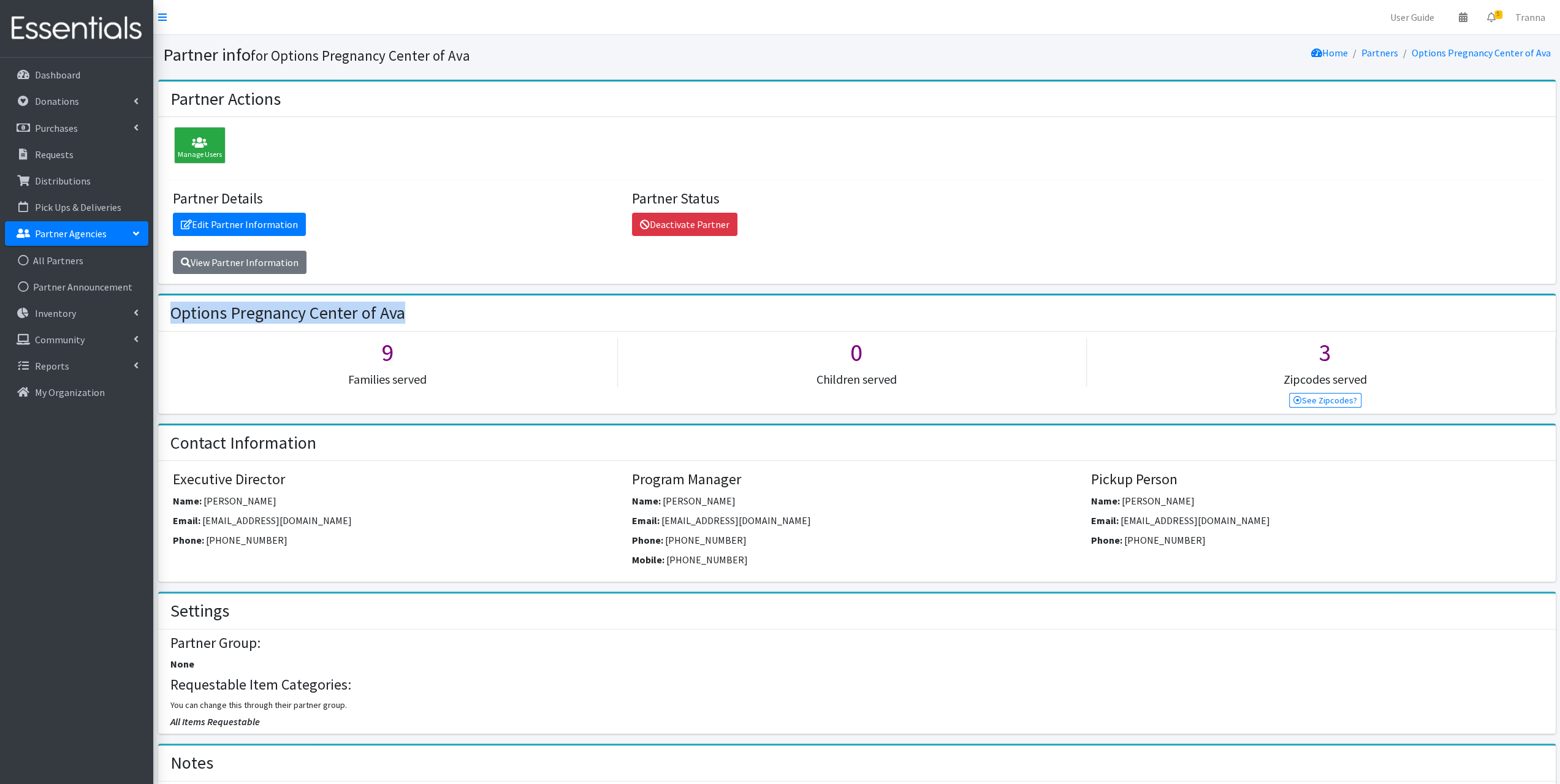
drag, startPoint x: 428, startPoint y: 306, endPoint x: 172, endPoint y: 319, distance: 256.3
click at [172, 317] on div "Options Pregnancy Center of Ava" at bounding box center [857, 313] width 1397 height 36
copy h2 "Options Pregnancy Center of Ava"
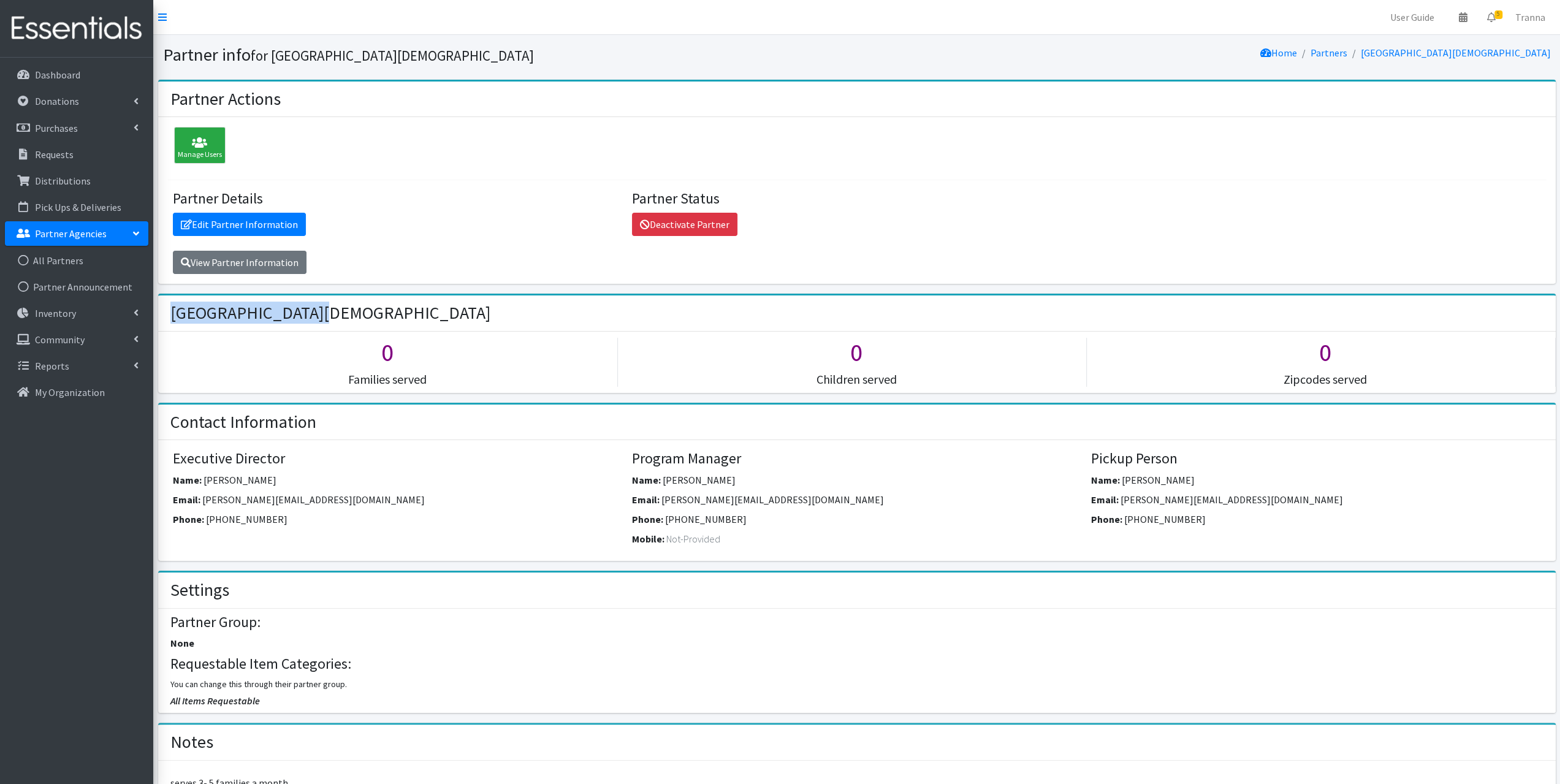
drag, startPoint x: 353, startPoint y: 309, endPoint x: 168, endPoint y: 313, distance: 185.0
click at [168, 313] on div "[GEOGRAPHIC_DATA][DEMOGRAPHIC_DATA]" at bounding box center [857, 313] width 1397 height 36
copy h2 "[GEOGRAPHIC_DATA][DEMOGRAPHIC_DATA]"
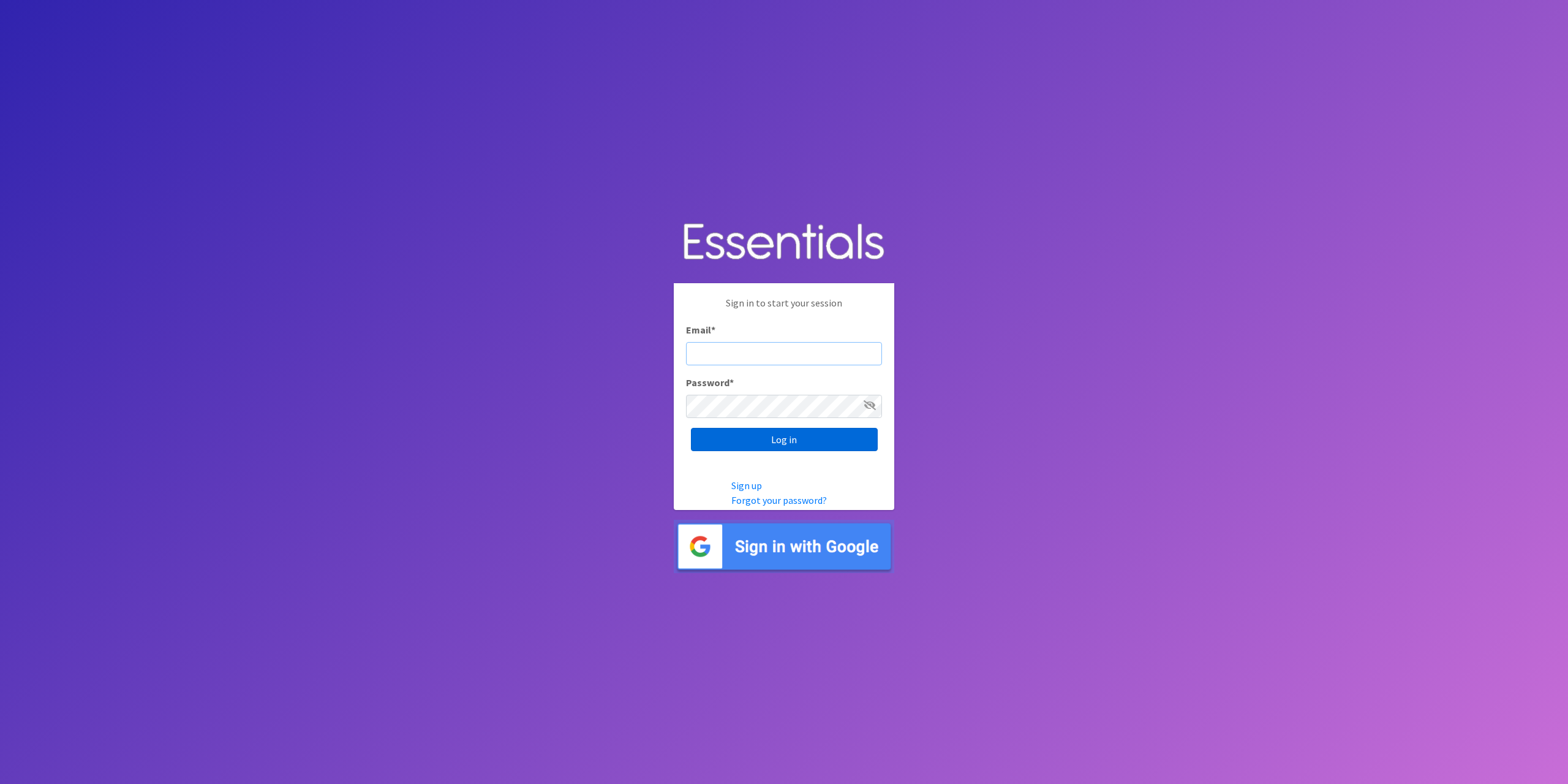
type input "tshaughnessy@ccozarks.org"
click at [791, 441] on input "Log in" at bounding box center [784, 439] width 187 height 23
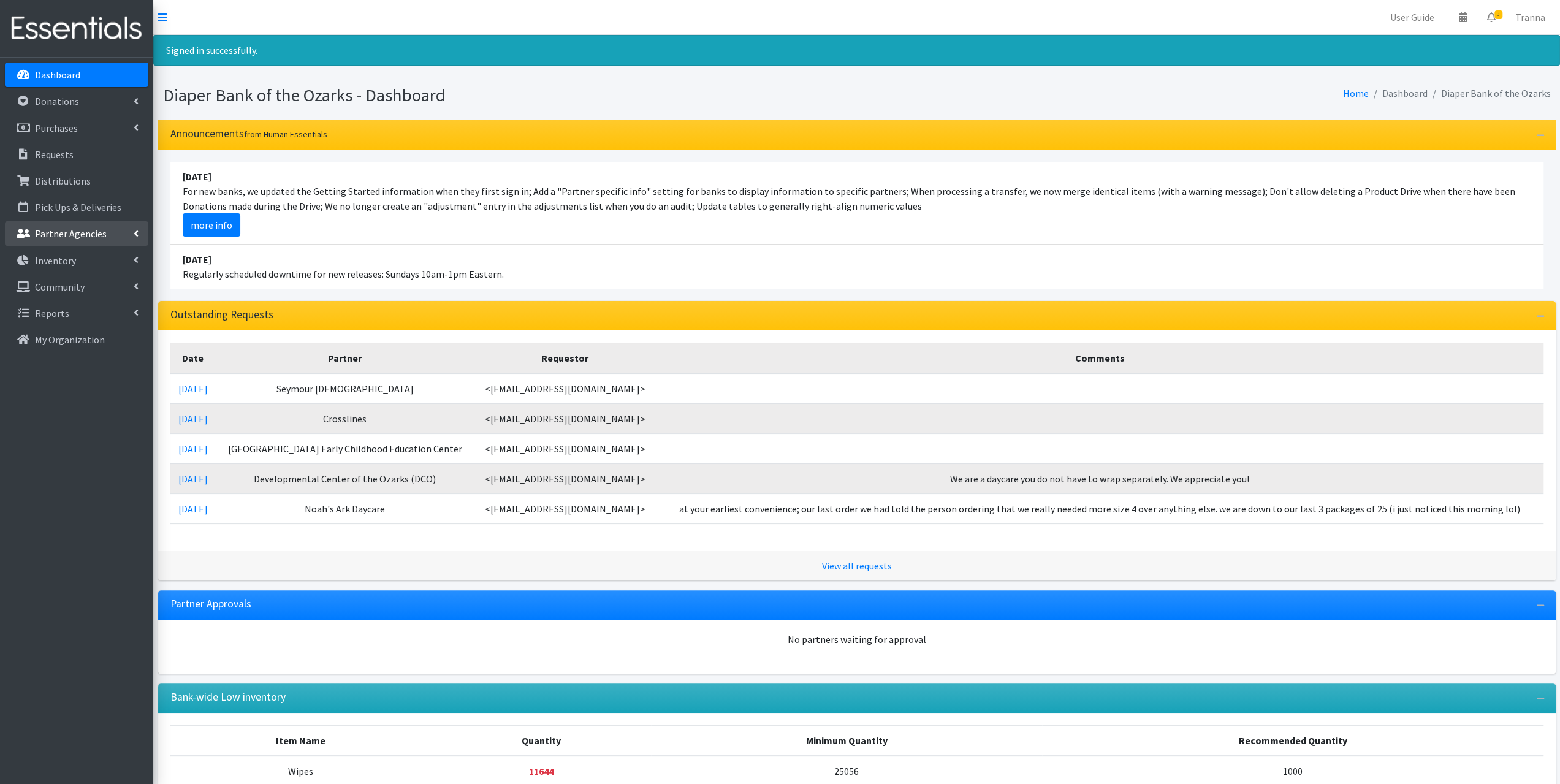
click at [67, 236] on p "Partner Agencies" at bounding box center [70, 234] width 72 height 12
click at [67, 255] on link "All Partners" at bounding box center [76, 261] width 144 height 25
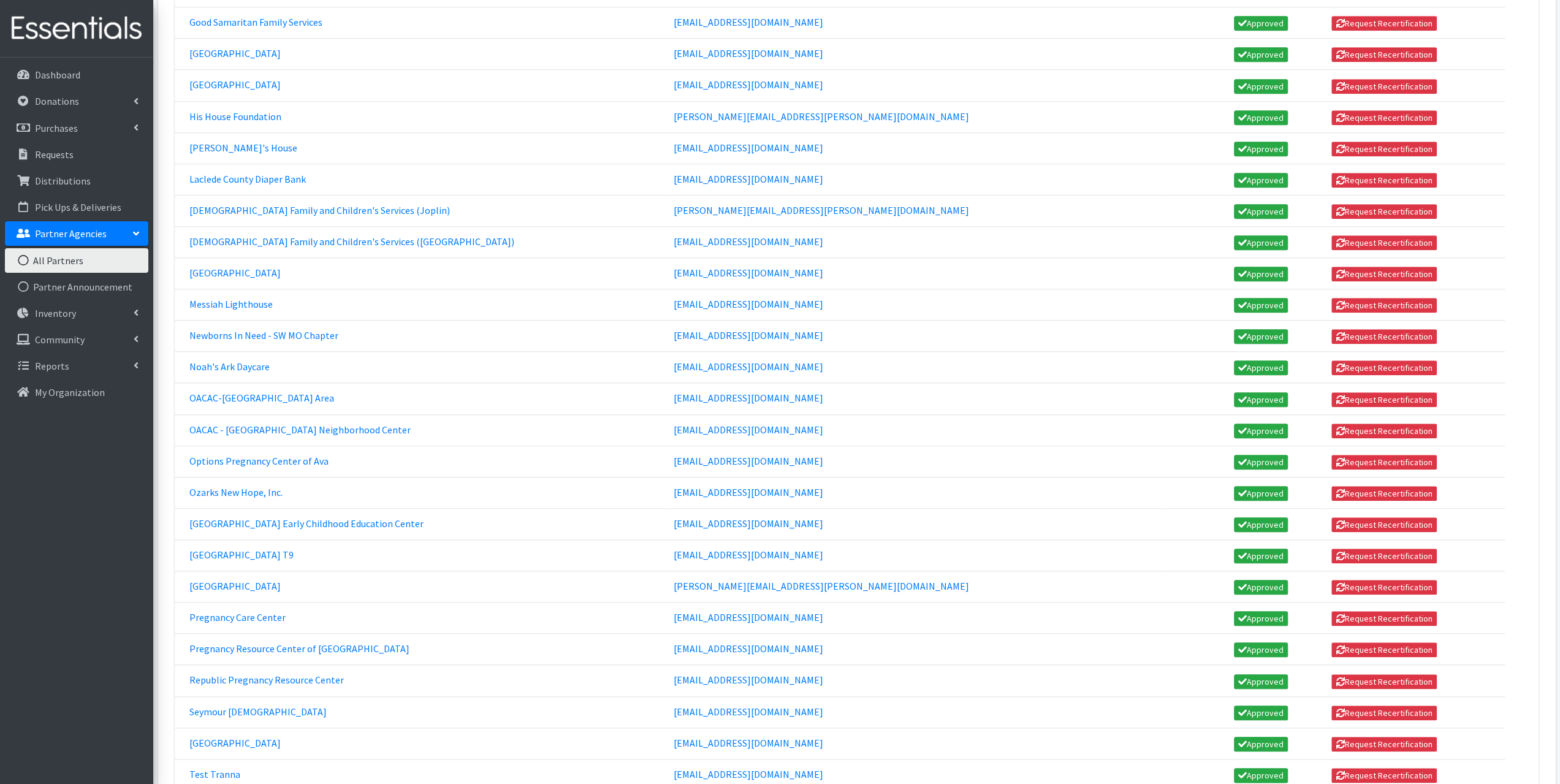
scroll to position [1213, 0]
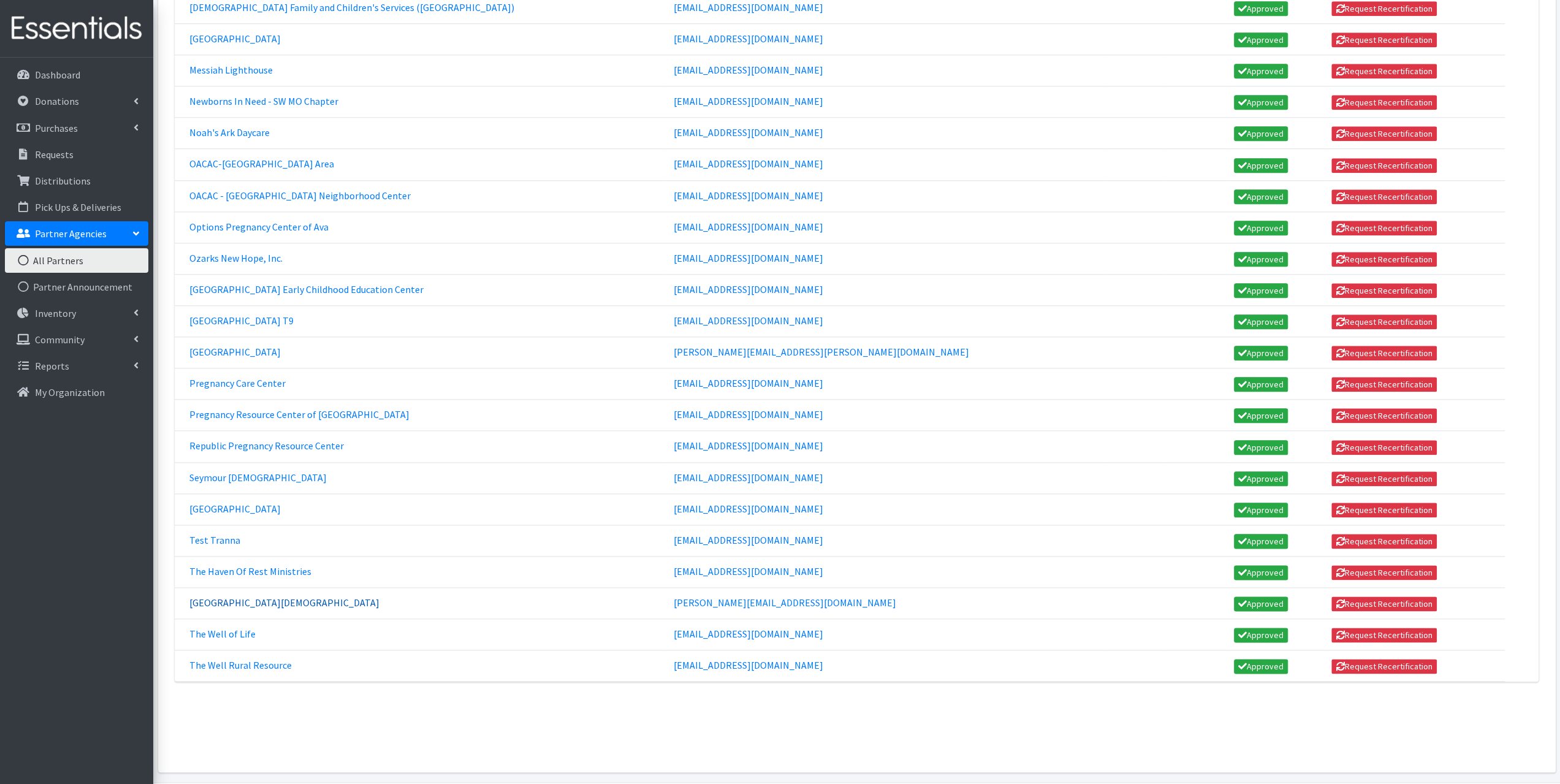
click at [239, 596] on link "[GEOGRAPHIC_DATA][DEMOGRAPHIC_DATA]" at bounding box center [284, 603] width 190 height 12
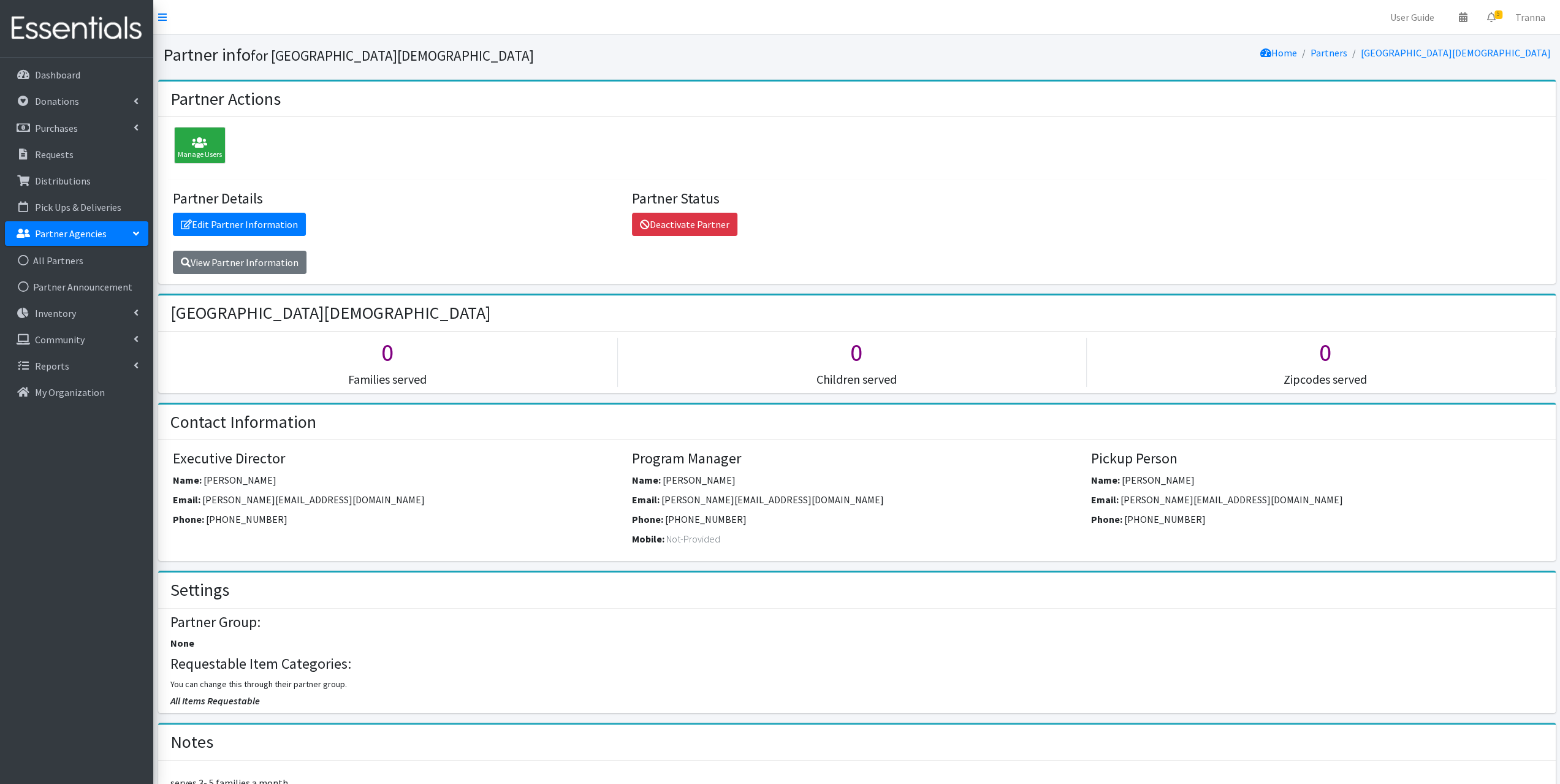
scroll to position [184, 0]
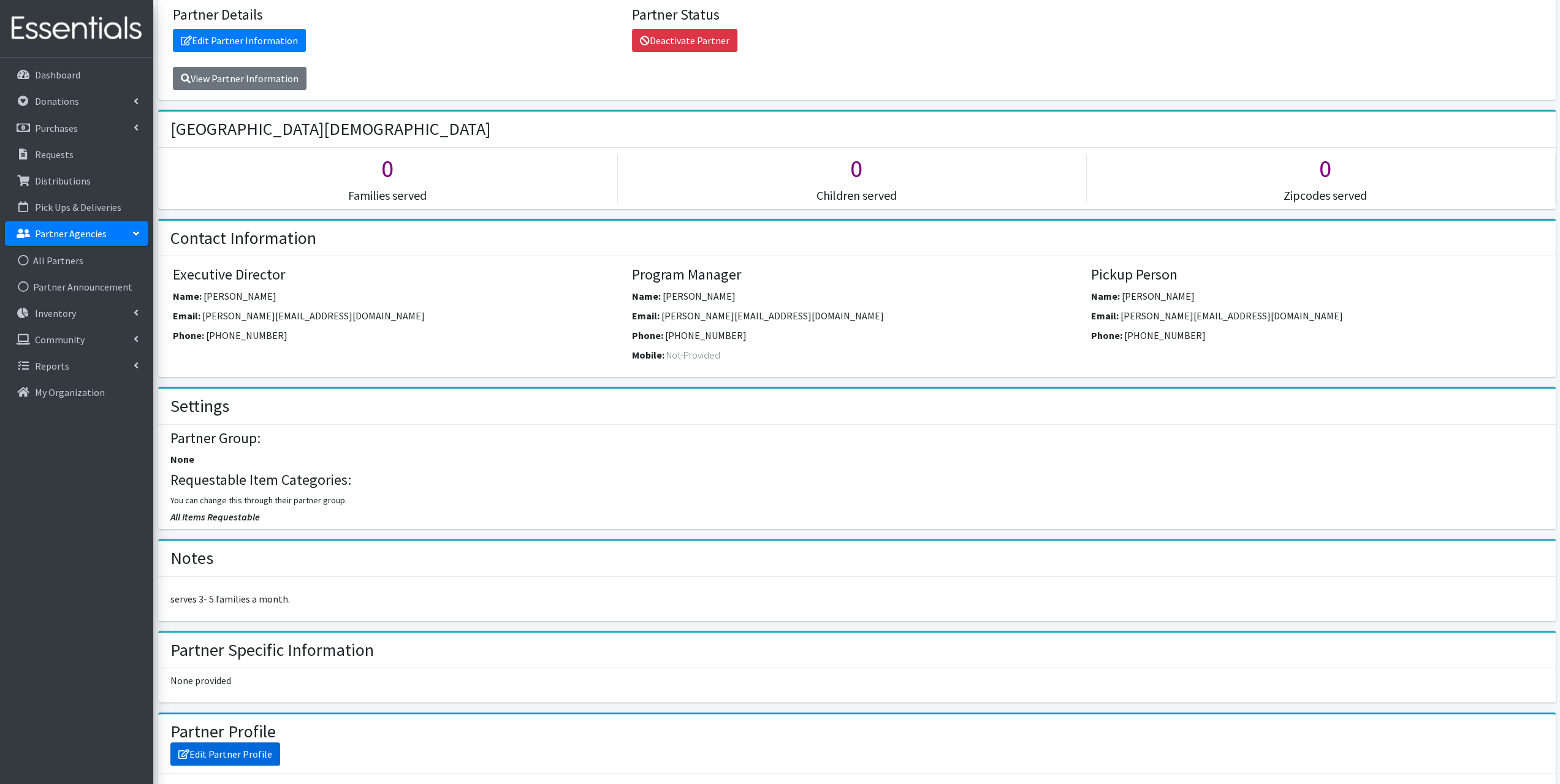
click at [239, 750] on link "Edit Partner Profile" at bounding box center [225, 754] width 110 height 23
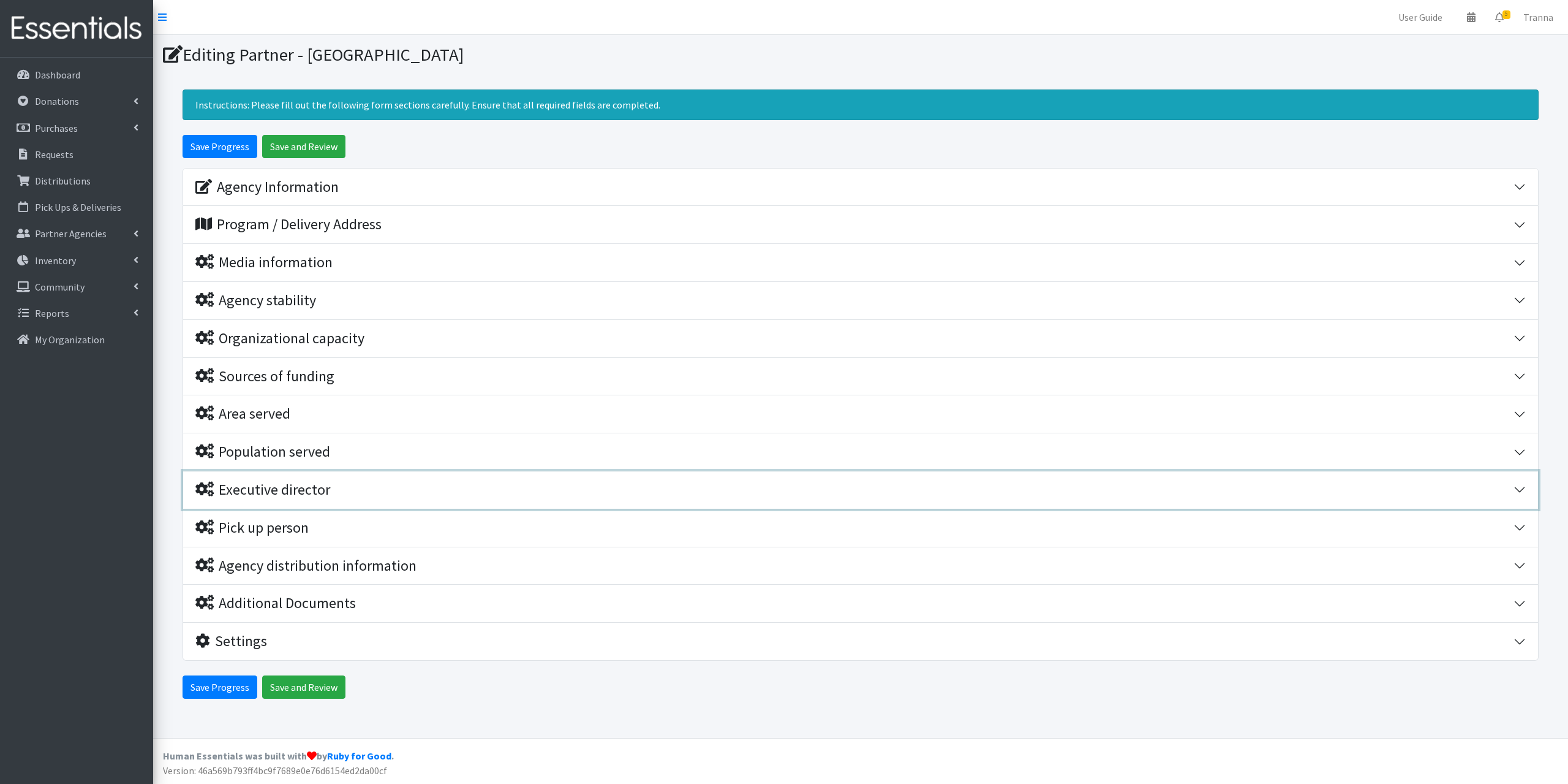
click at [291, 489] on div "Executive director" at bounding box center [262, 489] width 135 height 18
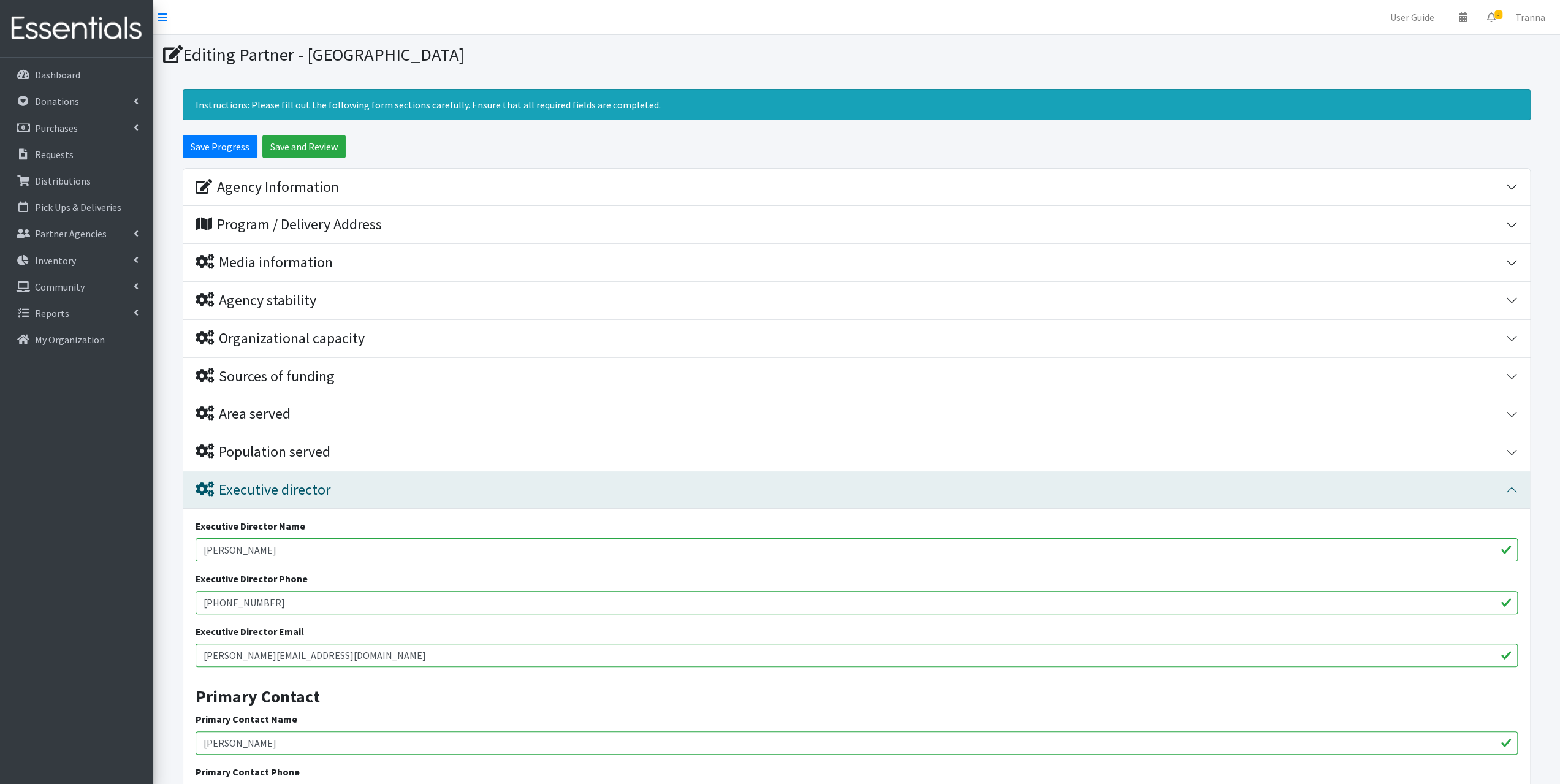
drag, startPoint x: 271, startPoint y: 543, endPoint x: 174, endPoint y: 543, distance: 97.0
click at [174, 543] on form "Save Progress Save and Review Agency Information Agency Name * The [GEOGRAPHIC_…" at bounding box center [857, 629] width 1406 height 988
paste input "[PERSON_NAME]"
type input "[PERSON_NAME]"
drag, startPoint x: 295, startPoint y: 603, endPoint x: 194, endPoint y: 587, distance: 102.3
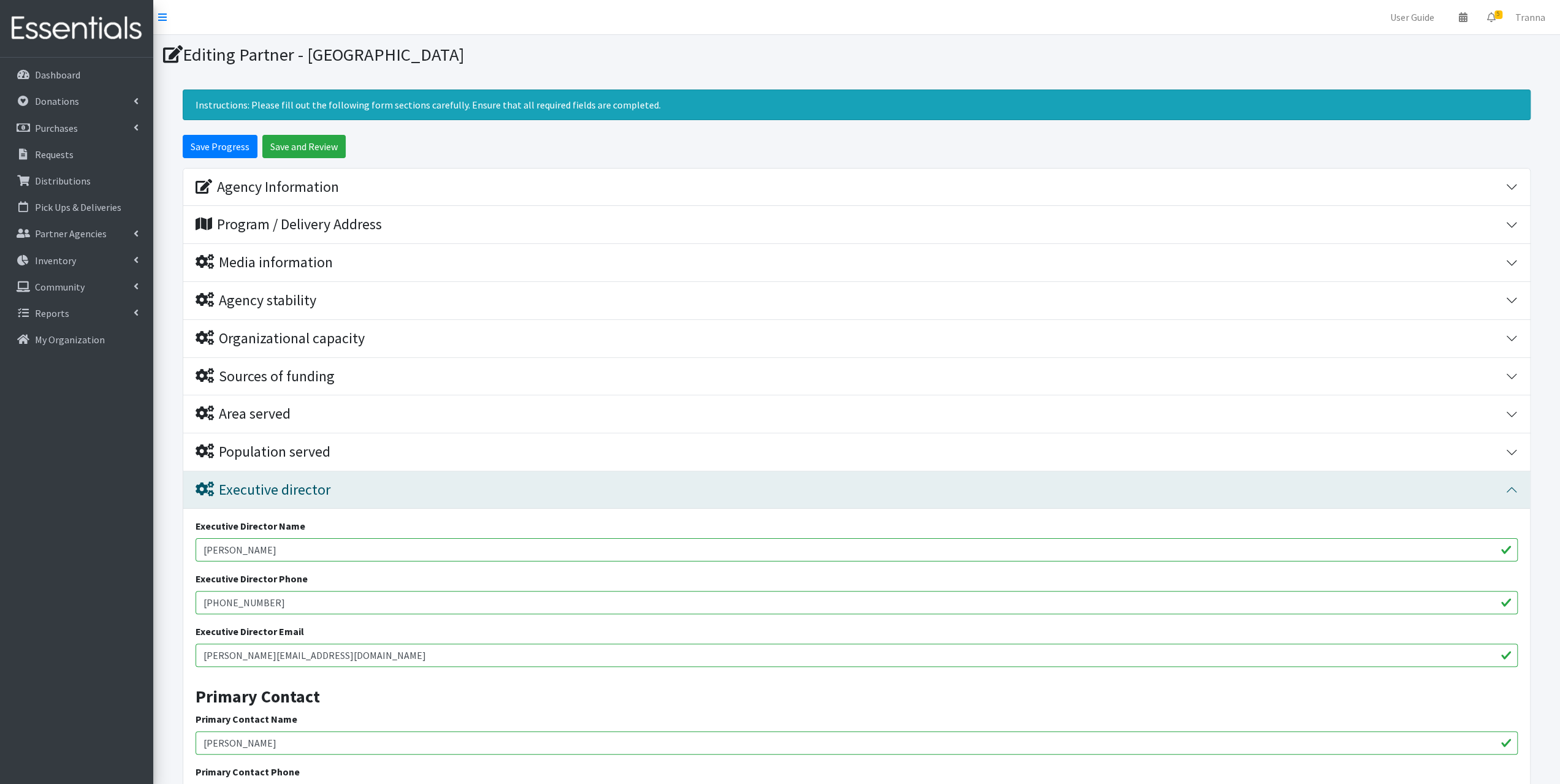
click at [194, 587] on div "Executive Director Name [PERSON_NAME] Executive Director Phone [PHONE_NUMBER] E…" at bounding box center [856, 720] width 1346 height 424
paste input "850-333-0025"
type input "850-333-0025"
drag, startPoint x: 375, startPoint y: 653, endPoint x: 188, endPoint y: 645, distance: 187.2
click at [185, 645] on div "Executive Director Name Kirstin Beckham Executive Director Phone 850-333-0025 E…" at bounding box center [856, 720] width 1346 height 424
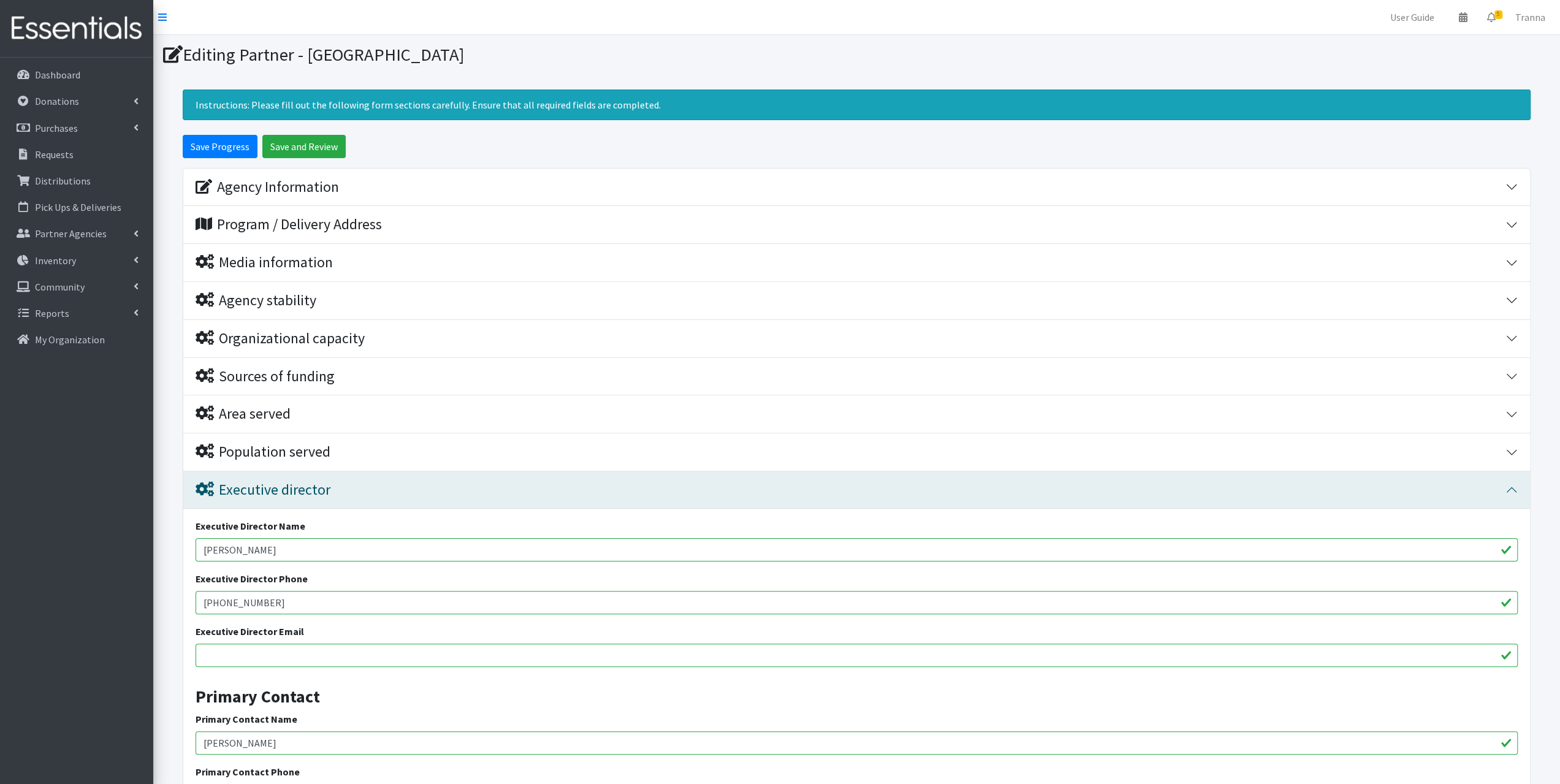
paste input "[PERSON_NAME][EMAIL_ADDRESS][DOMAIN_NAME]"
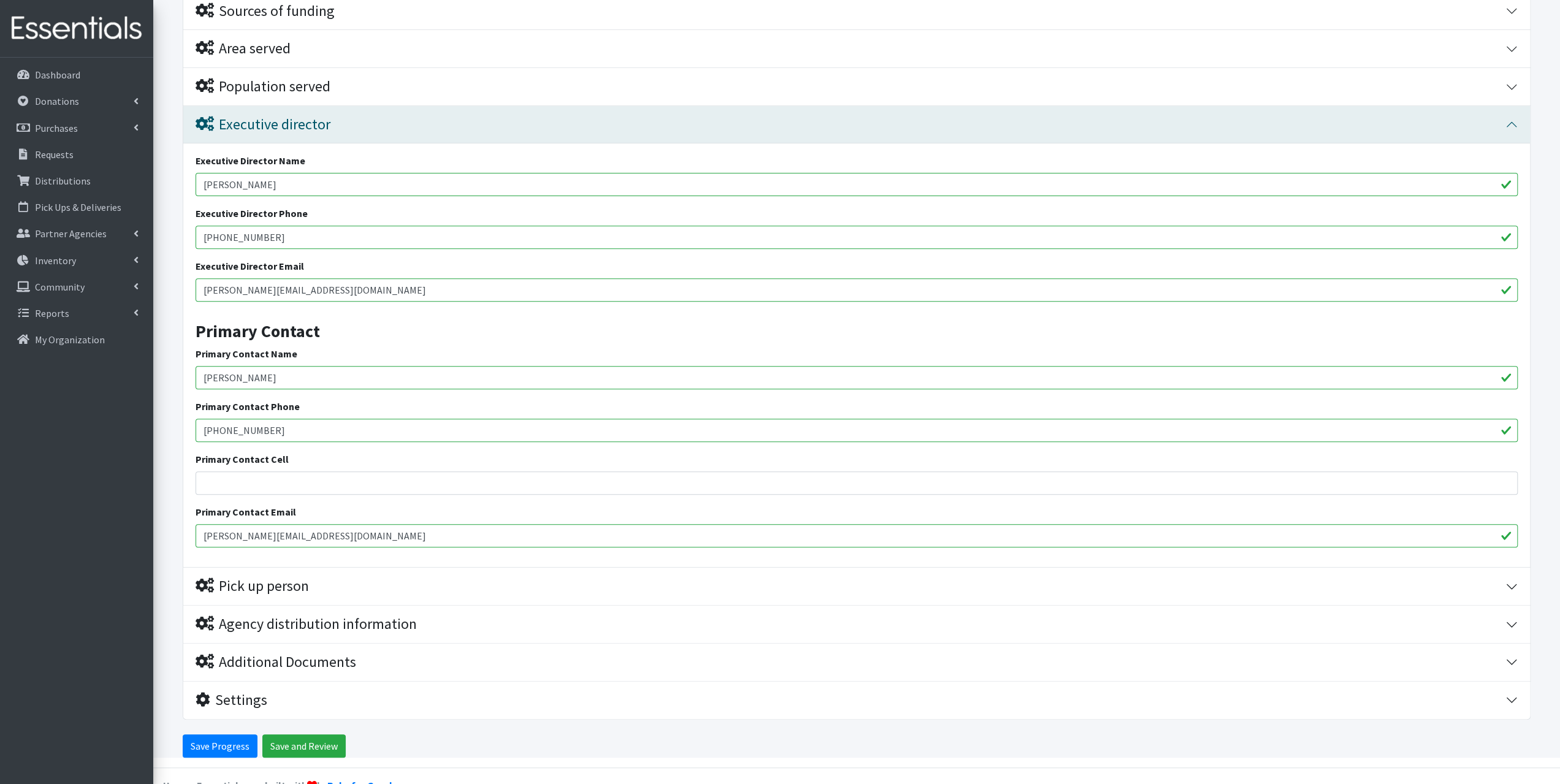
scroll to position [367, 0]
type input "[PERSON_NAME][EMAIL_ADDRESS][DOMAIN_NAME]"
drag, startPoint x: 348, startPoint y: 534, endPoint x: 191, endPoint y: 535, distance: 157.0
click at [189, 534] on div "Executive Director Name Kirstin Beckham Executive Director Phone 850-333-0025 E…" at bounding box center [856, 353] width 1346 height 424
paste input "[PERSON_NAME][EMAIL_ADDRESS][DOMAIN_NAME]"
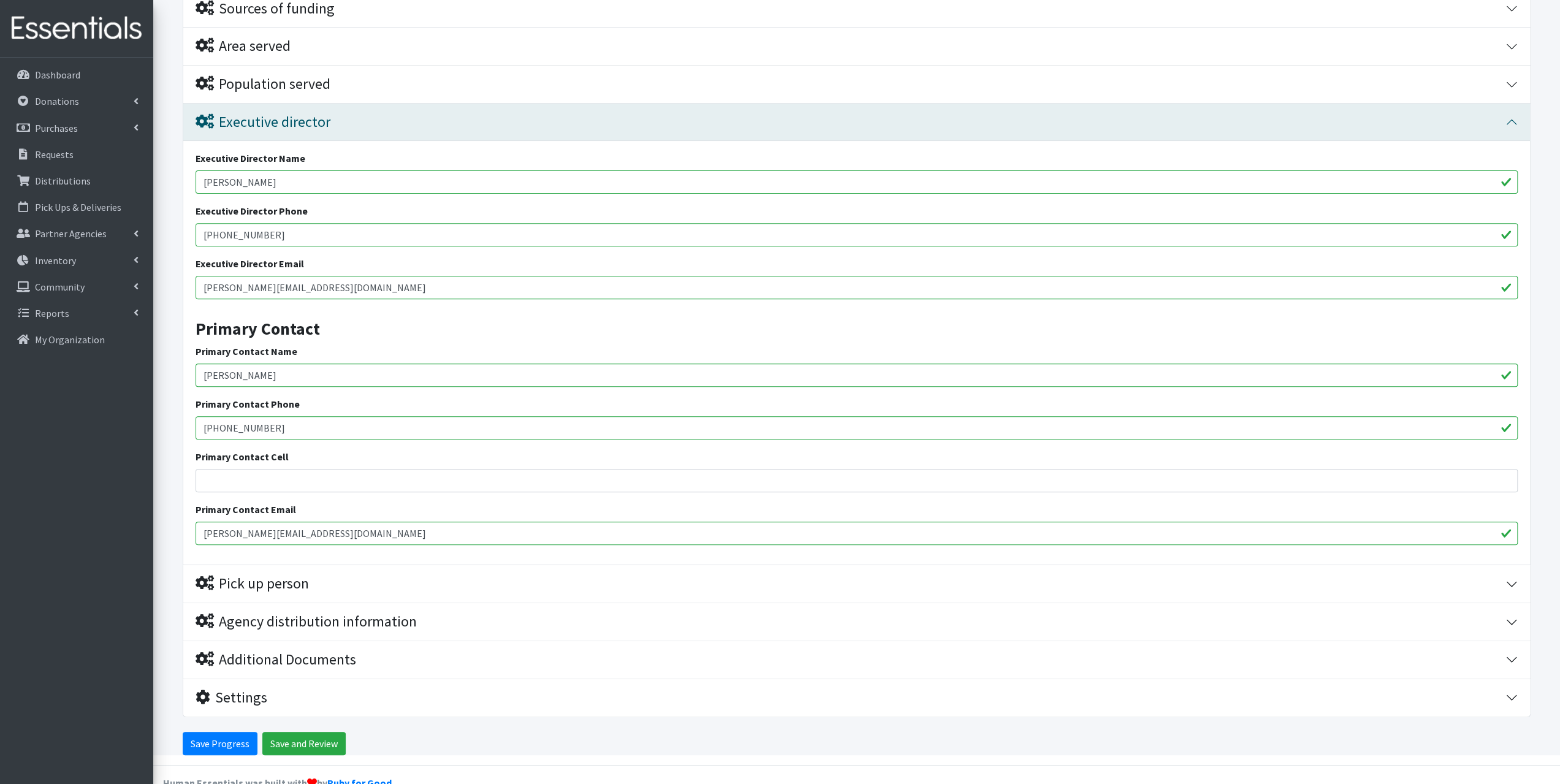
type input "[PERSON_NAME][EMAIL_ADDRESS][DOMAIN_NAME]"
click at [286, 579] on div "Pick up person" at bounding box center [252, 583] width 113 height 18
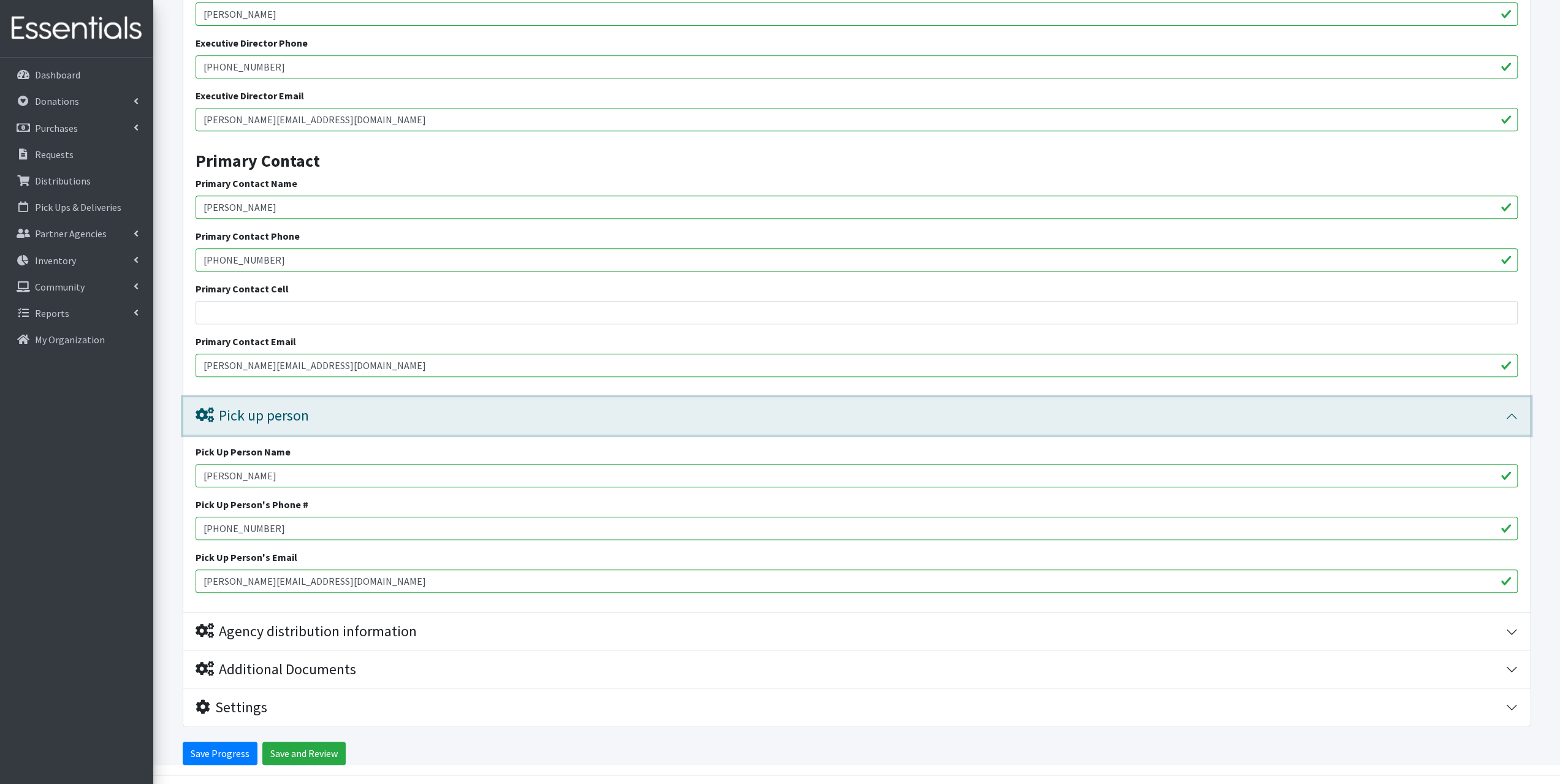
scroll to position [546, 0]
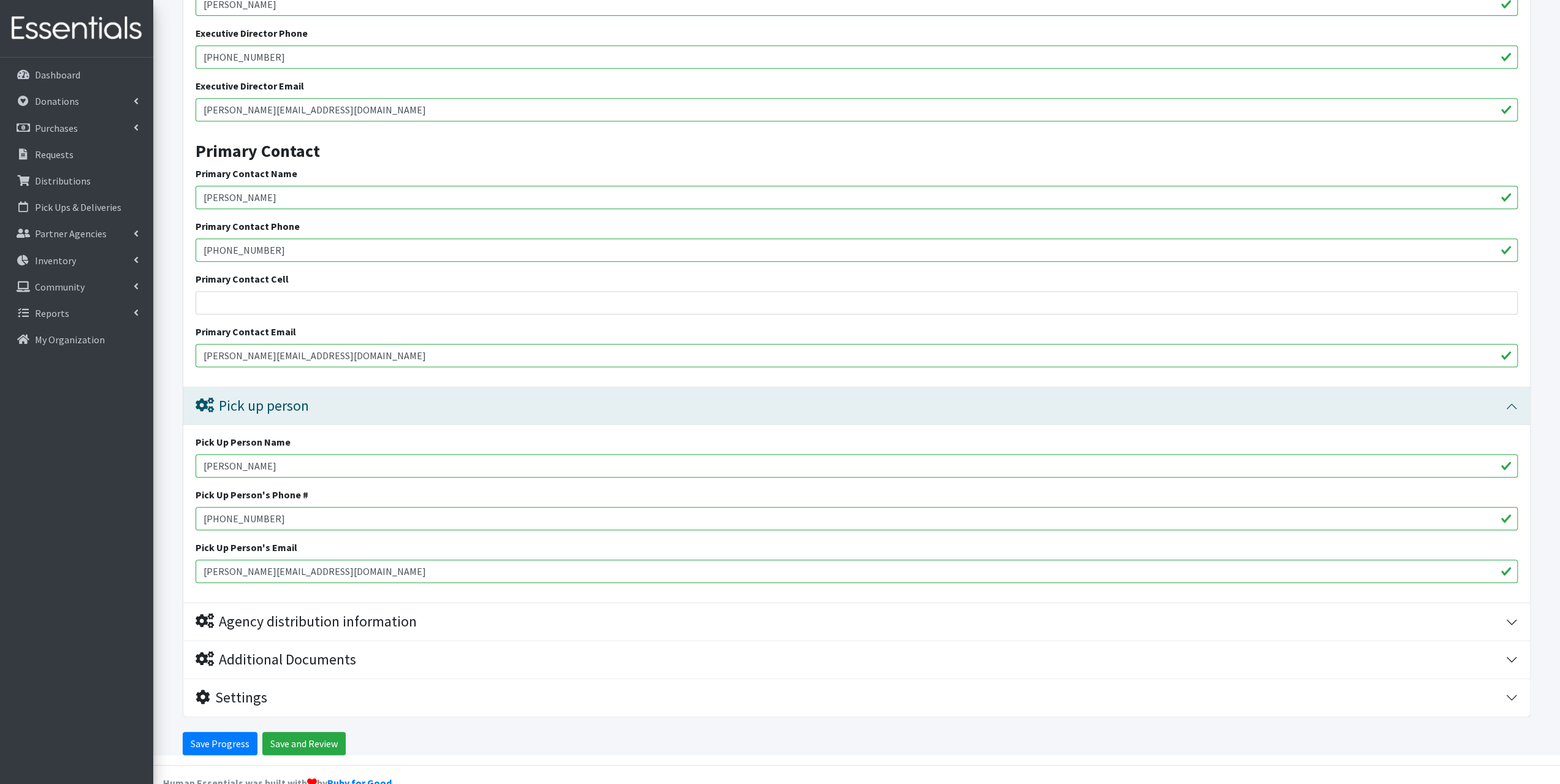
drag, startPoint x: 354, startPoint y: 576, endPoint x: 183, endPoint y: 573, distance: 171.0
click at [183, 573] on div "Pick Up Person Name Kelly Wagner Pick Up Person's Phone # 360-605-4228 Pick Up …" at bounding box center [856, 513] width 1346 height 177
paste input "[PERSON_NAME][EMAIL_ADDRESS][DOMAIN_NAME]"
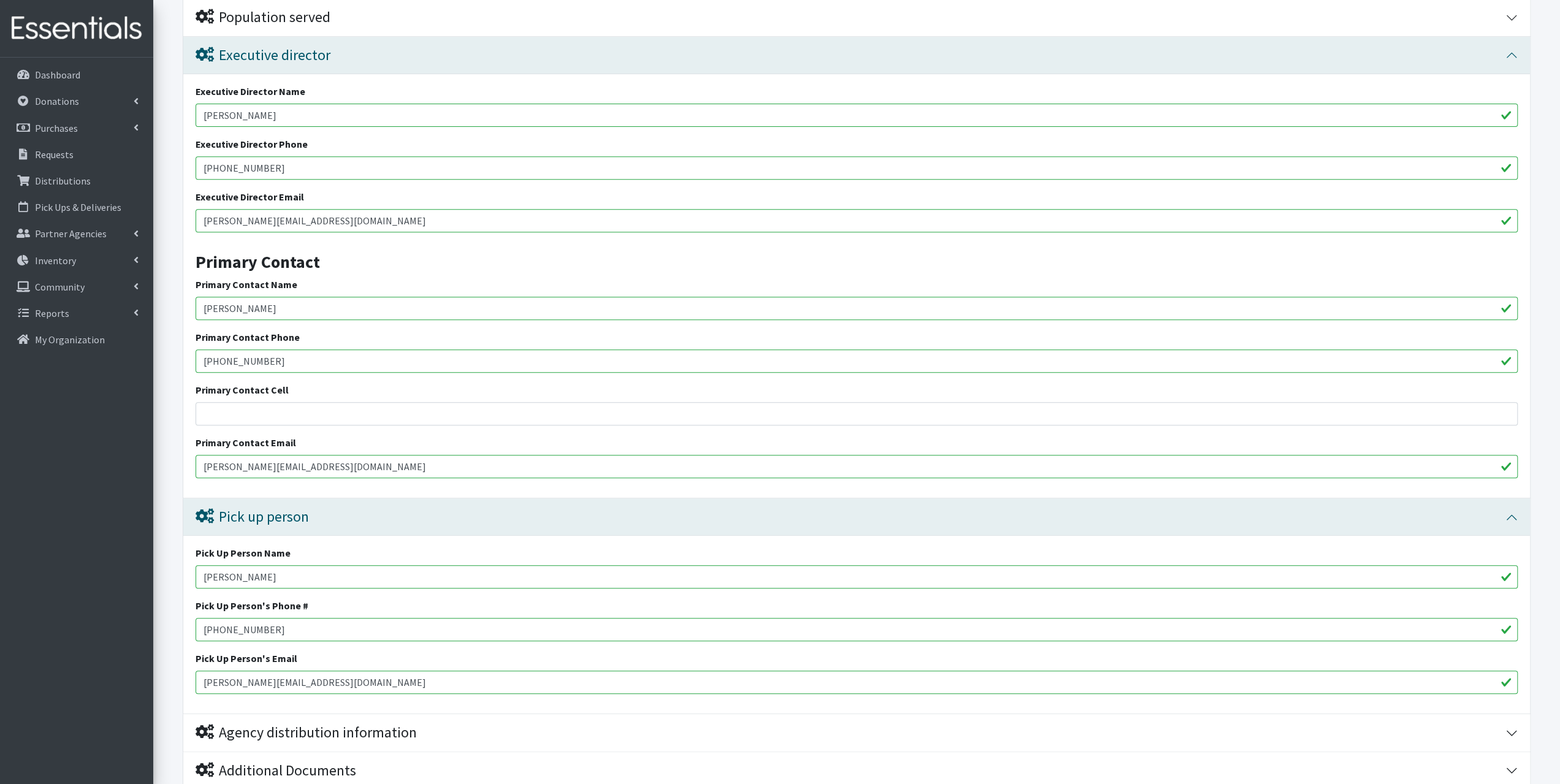
scroll to position [423, 0]
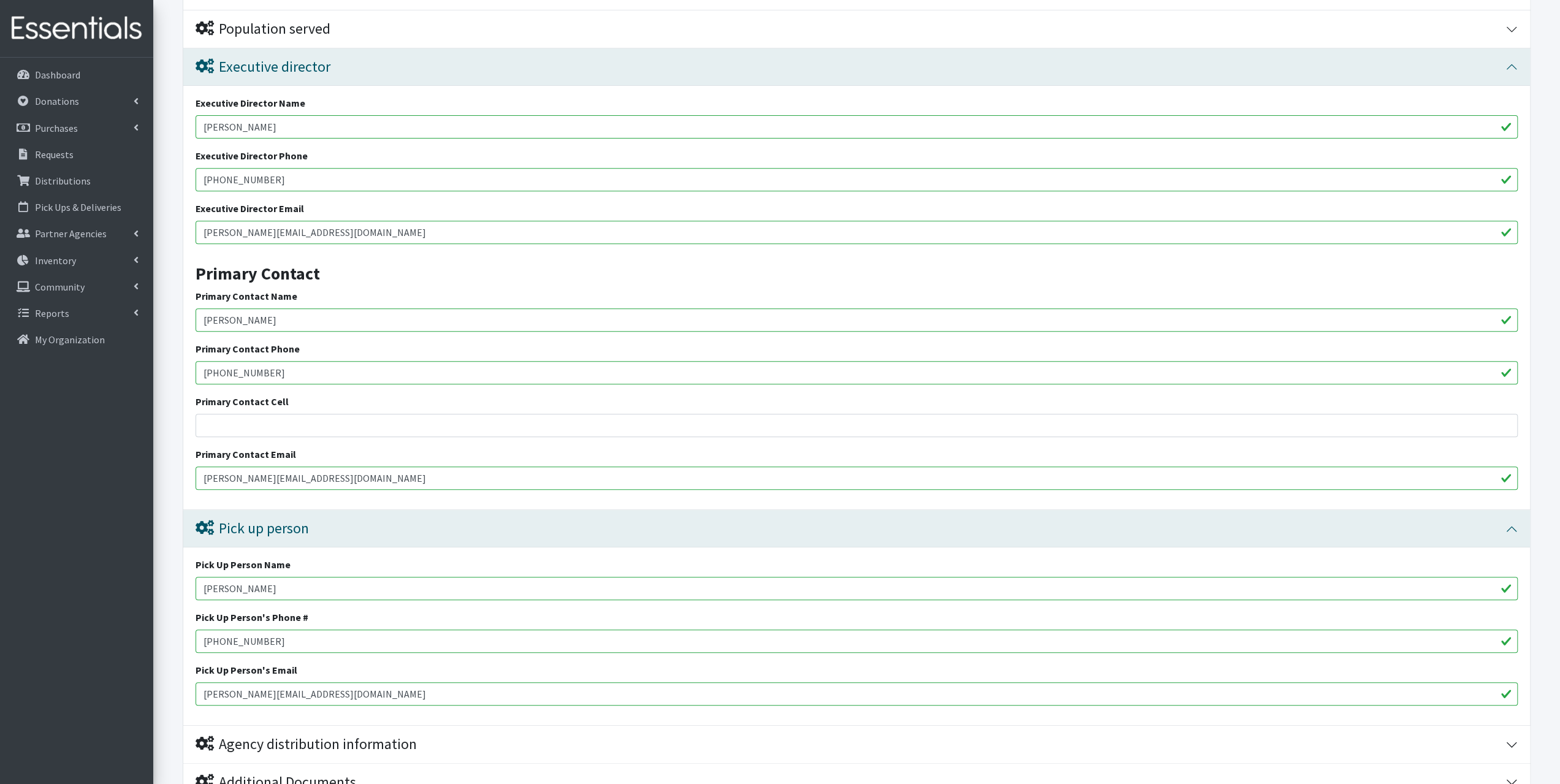
type input "[PERSON_NAME][EMAIL_ADDRESS][DOMAIN_NAME]"
drag, startPoint x: 320, startPoint y: 120, endPoint x: 277, endPoint y: 126, distance: 43.4
click at [277, 126] on input "Kirstin Beckham" at bounding box center [856, 127] width 1322 height 23
drag, startPoint x: 252, startPoint y: 123, endPoint x: 198, endPoint y: 127, distance: 54.1
click at [198, 127] on input "Kirstin Beckham" at bounding box center [856, 127] width 1322 height 23
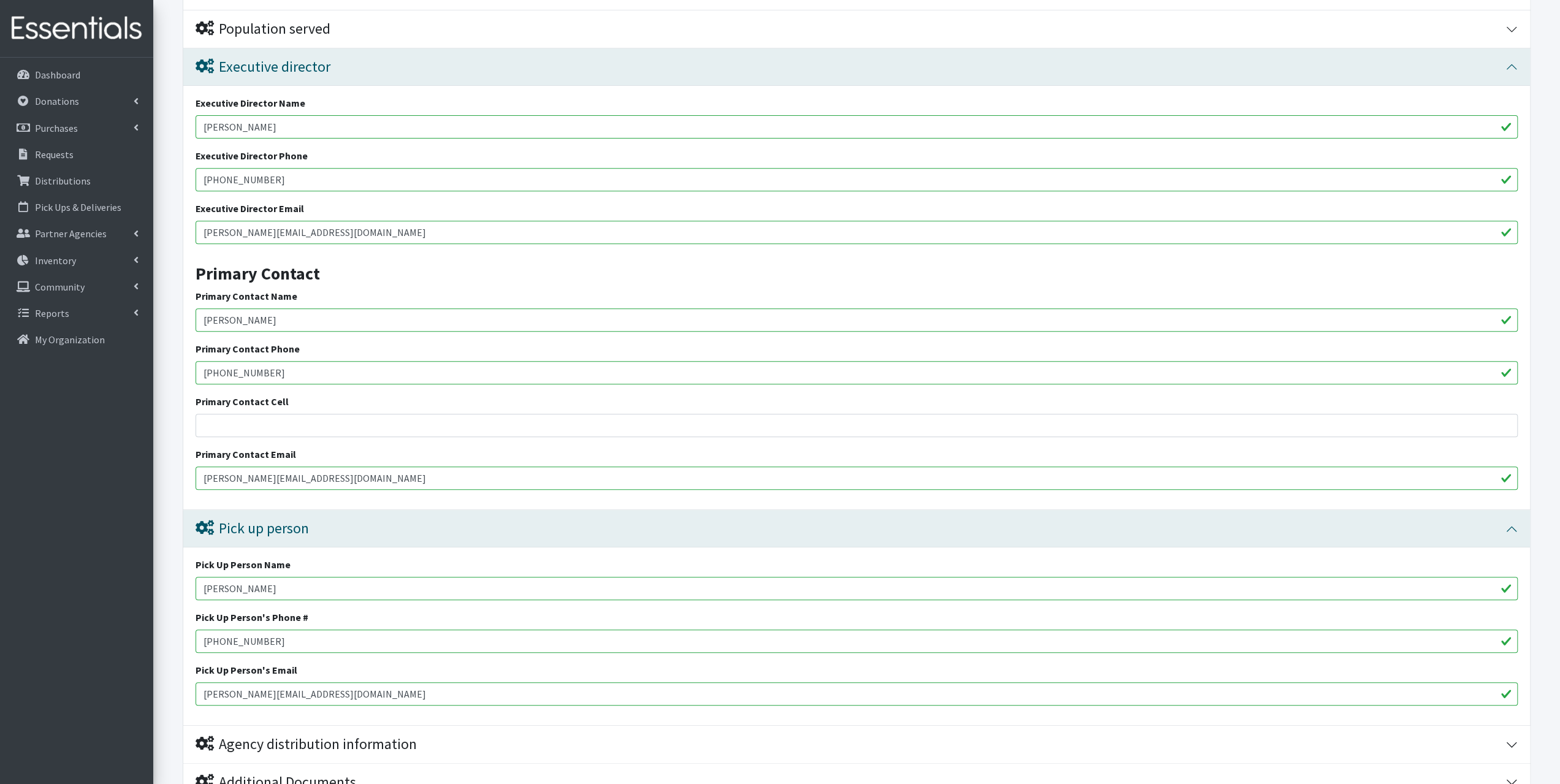
drag, startPoint x: 302, startPoint y: 319, endPoint x: 168, endPoint y: 316, distance: 134.0
click at [168, 316] on form "Save Progress Save and Review Agency Information Agency Name * The Heights Chur…" at bounding box center [857, 295] width 1406 height 1165
paste input "Kirstin Beckham"
type input "Kirstin Beckham"
drag, startPoint x: 282, startPoint y: 590, endPoint x: 171, endPoint y: 573, distance: 112.3
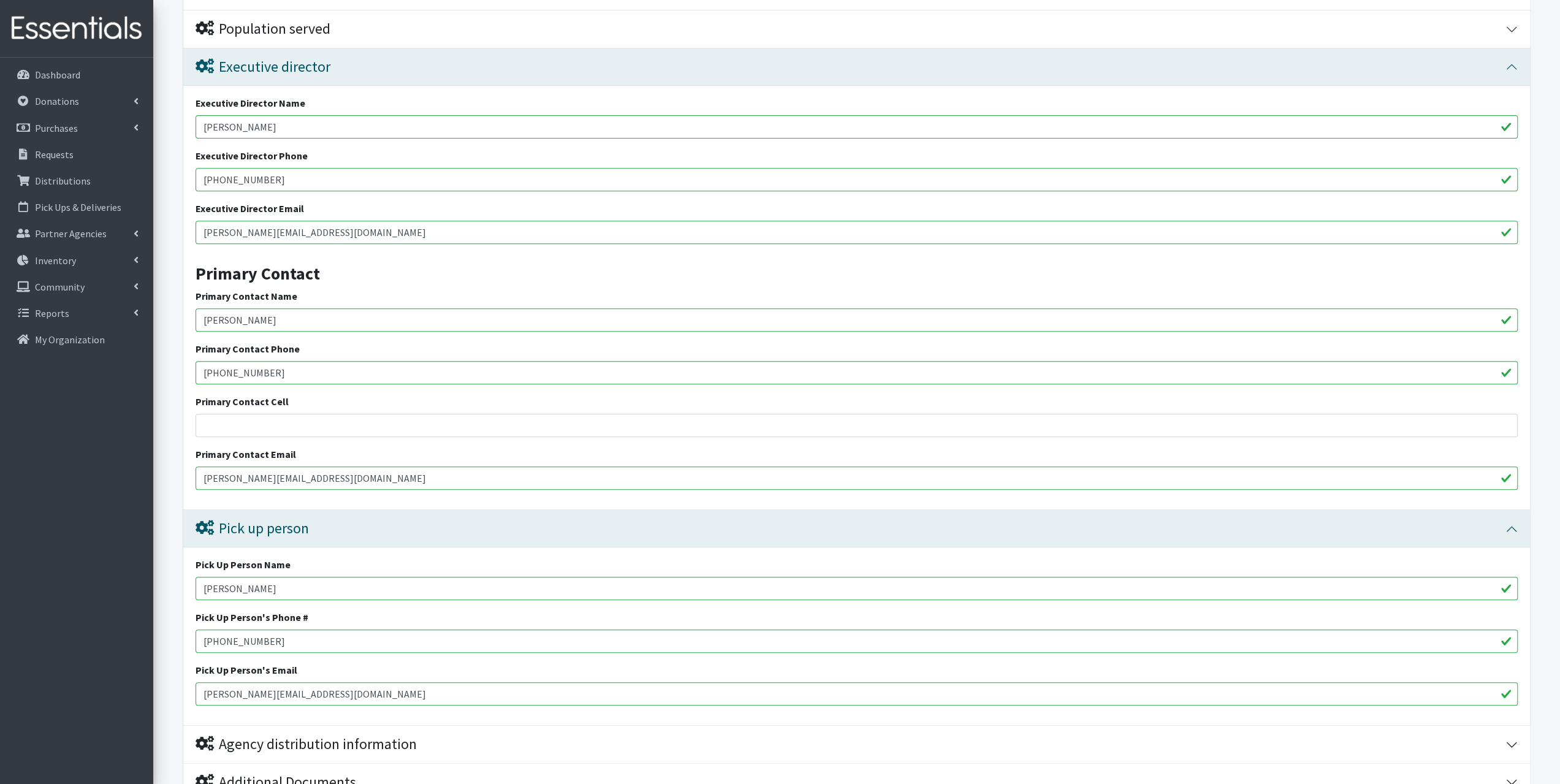
click at [171, 573] on form "Save Progress Save and Review Agency Information Agency Name * The Heights Chur…" at bounding box center [857, 295] width 1406 height 1165
paste input "Kirstin Beckham"
type input "Kirstin Beckham"
drag, startPoint x: 293, startPoint y: 175, endPoint x: 188, endPoint y: 181, distance: 105.2
click at [188, 181] on div "Executive Director Name Kirstin Beckham Executive Director Phone 850-333-0025 E…" at bounding box center [856, 297] width 1346 height 424
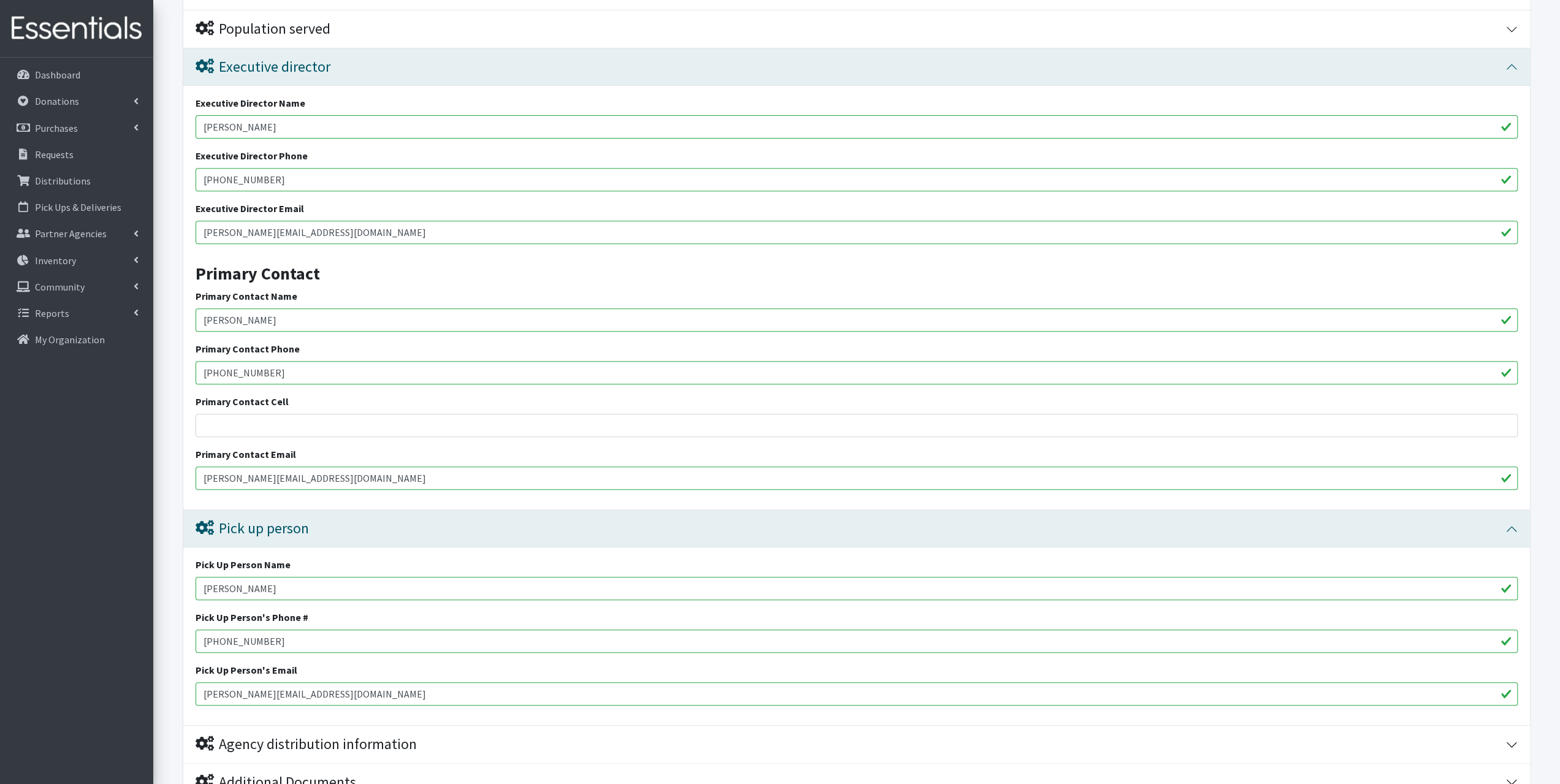
drag, startPoint x: 294, startPoint y: 373, endPoint x: 179, endPoint y: 371, distance: 115.0
click at [179, 371] on form "Save Progress Save and Review Agency Information Agency Name * The Heights Chur…" at bounding box center [857, 295] width 1406 height 1165
paste input "850-333-0025"
type input "850-333-0025"
drag, startPoint x: 276, startPoint y: 638, endPoint x: 177, endPoint y: 630, distance: 99.3
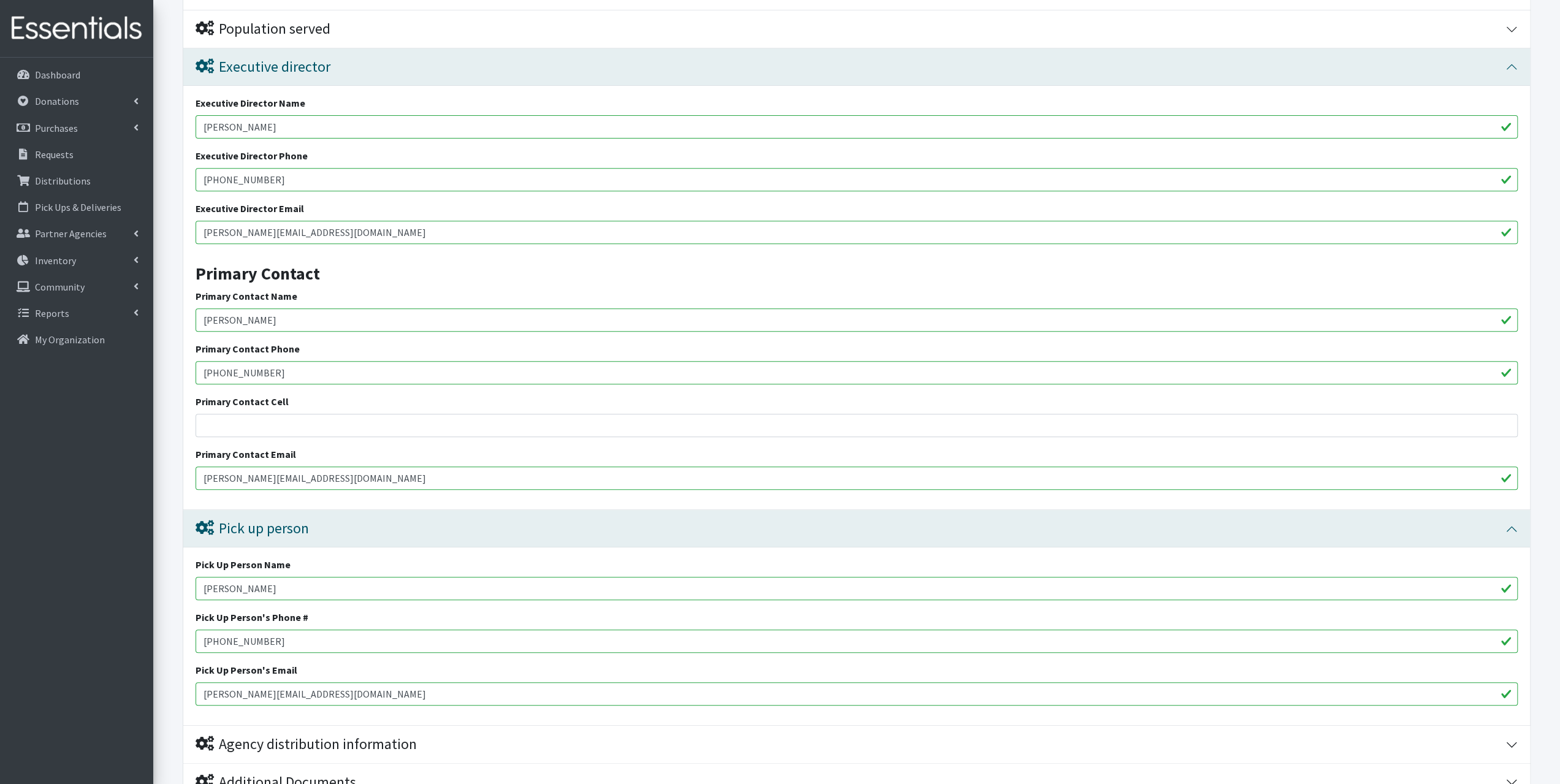
click at [179, 631] on form "Save Progress Save and Review Agency Information Agency Name * The Heights Chur…" at bounding box center [857, 295] width 1406 height 1165
paste input "850-333-0025"
type input "850-333-0025"
click at [523, 562] on div "Pick Up Person Name Kirstin Beckham" at bounding box center [856, 579] width 1322 height 43
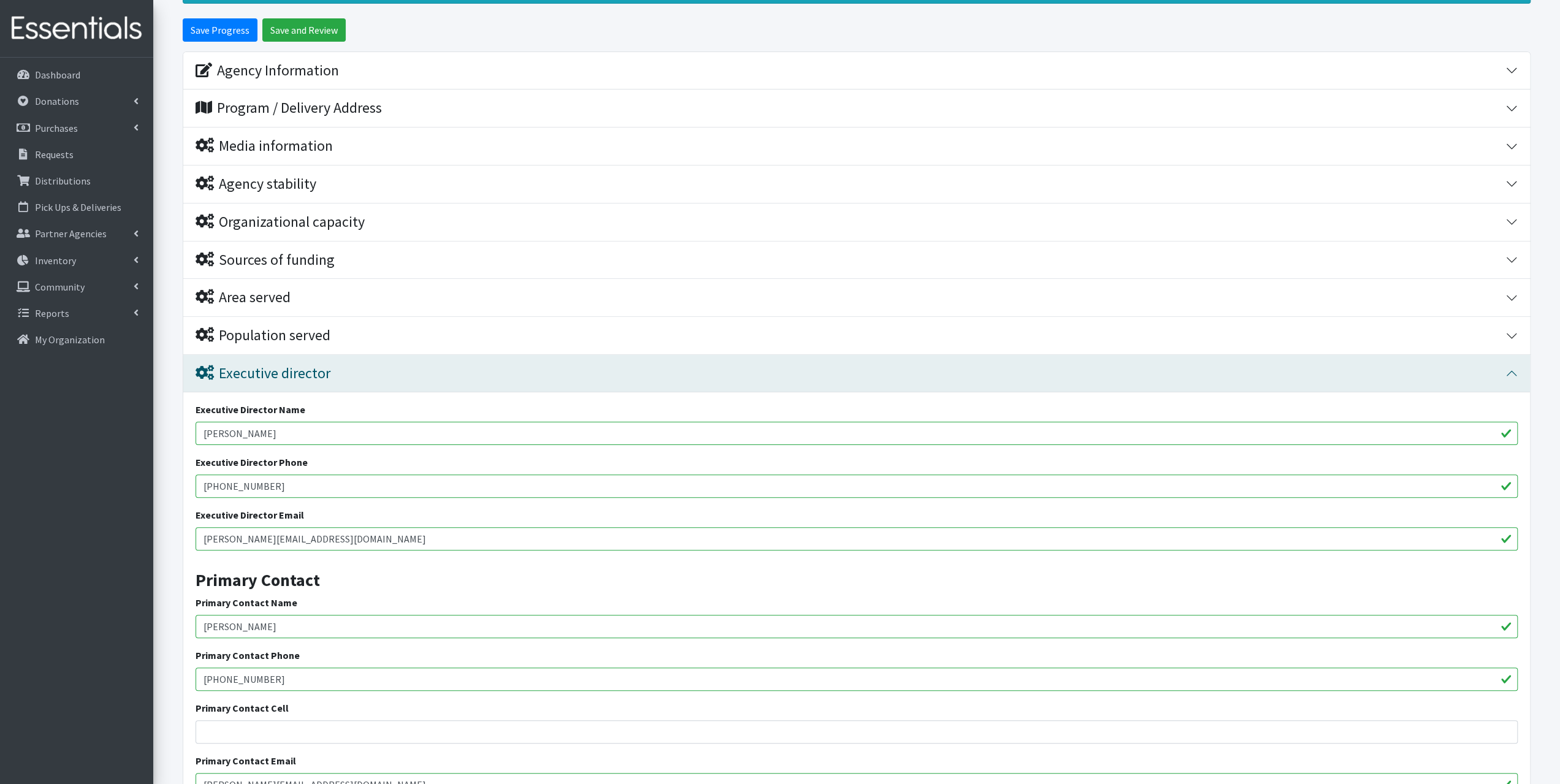
scroll to position [0, 0]
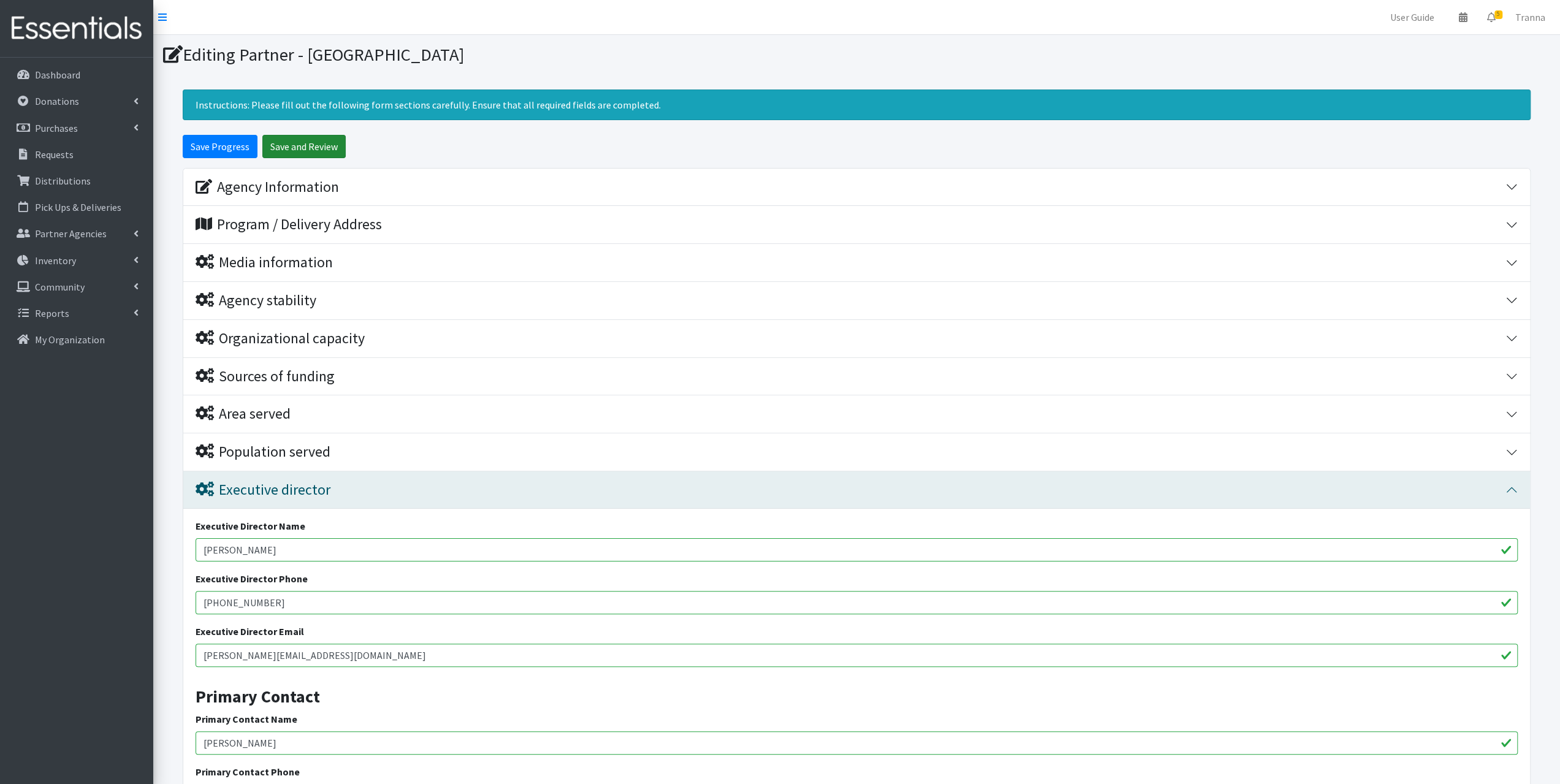
click at [316, 141] on input "Save and Review" at bounding box center [304, 147] width 83 height 23
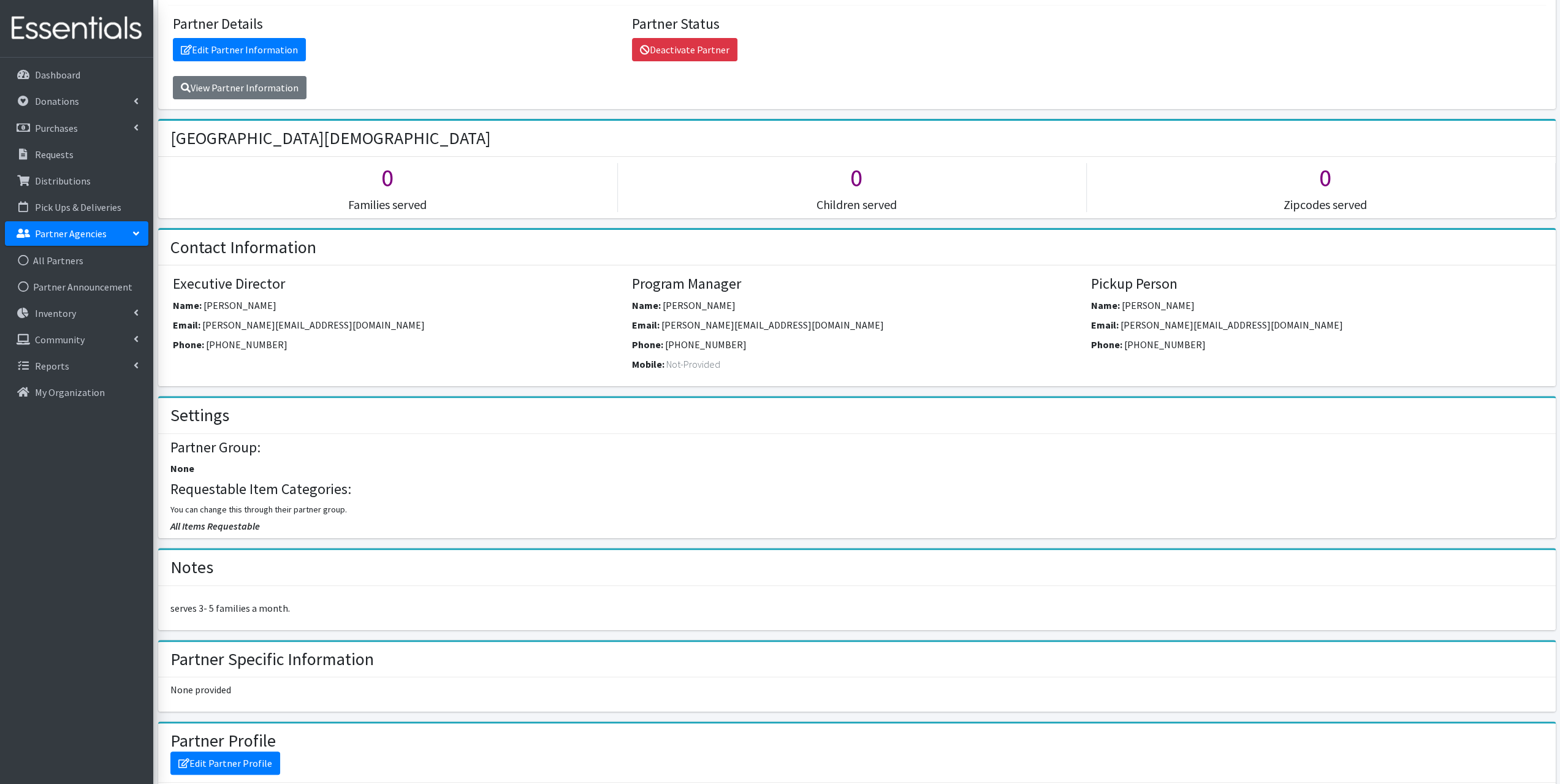
scroll to position [136, 0]
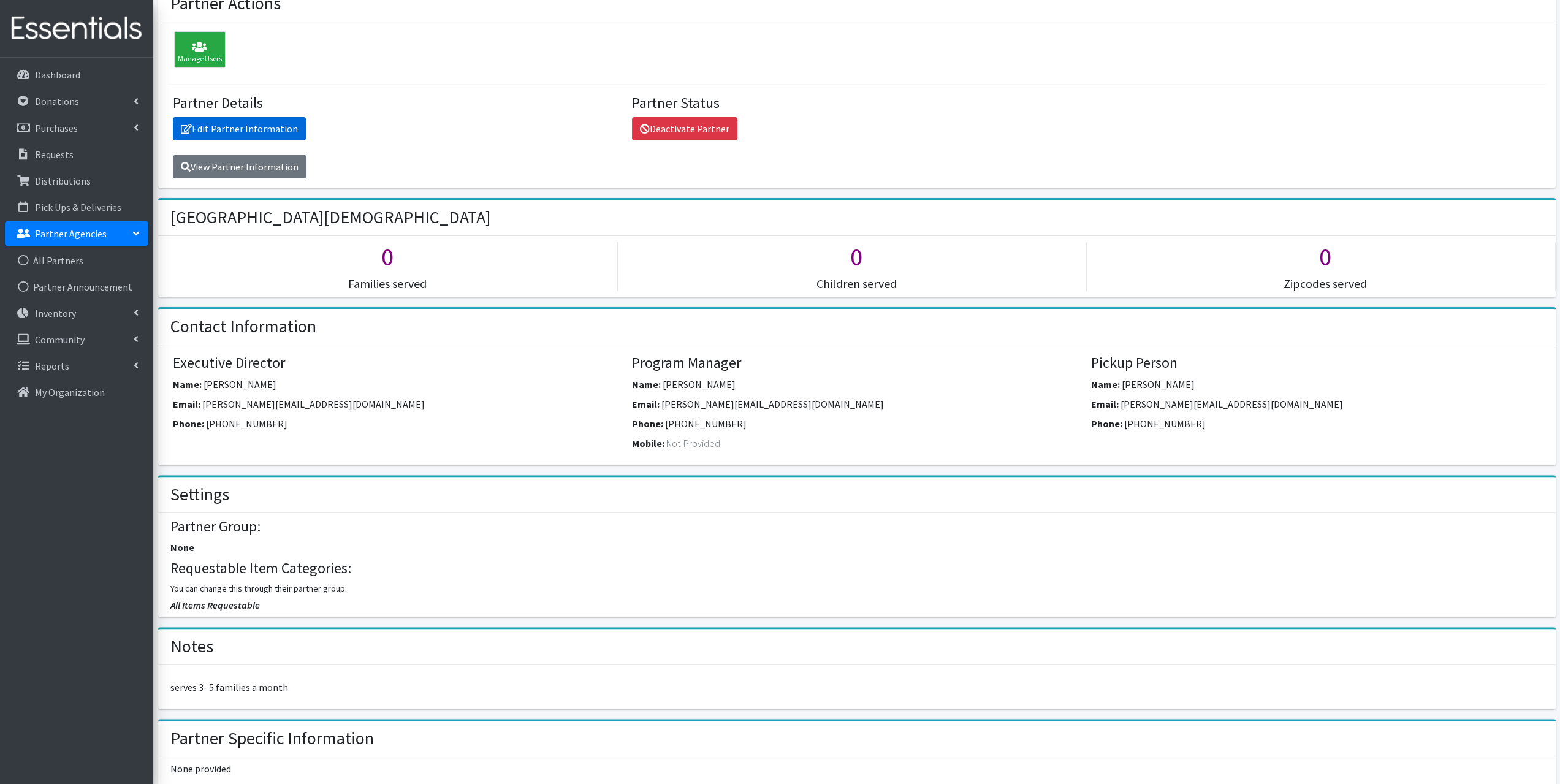
click at [229, 126] on link "Edit Partner Information" at bounding box center [239, 129] width 133 height 23
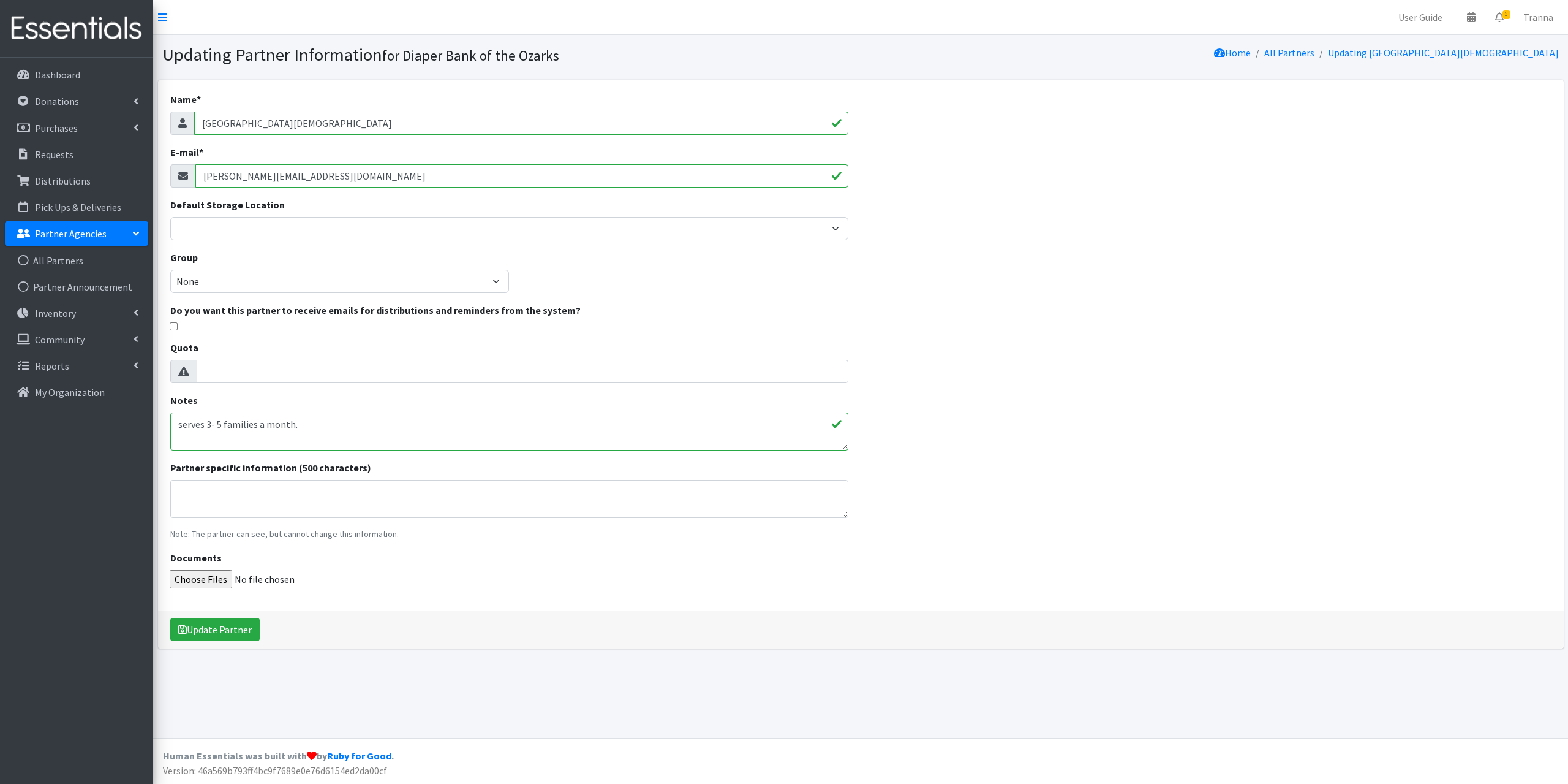
click at [370, 180] on input "kelly@theheightschurch.net" at bounding box center [521, 176] width 653 height 23
drag, startPoint x: 343, startPoint y: 180, endPoint x: 35, endPoint y: 167, distance: 308.3
click at [35, 167] on div "User Guide 0 Pick-ups remaining this week View Calendar 5 5 Requests 0 Partner …" at bounding box center [784, 392] width 1568 height 784
paste input "[PERSON_NAME][EMAIL_ADDRESS][DOMAIN_NAME]"
type input "[PERSON_NAME][EMAIL_ADDRESS][DOMAIN_NAME]"
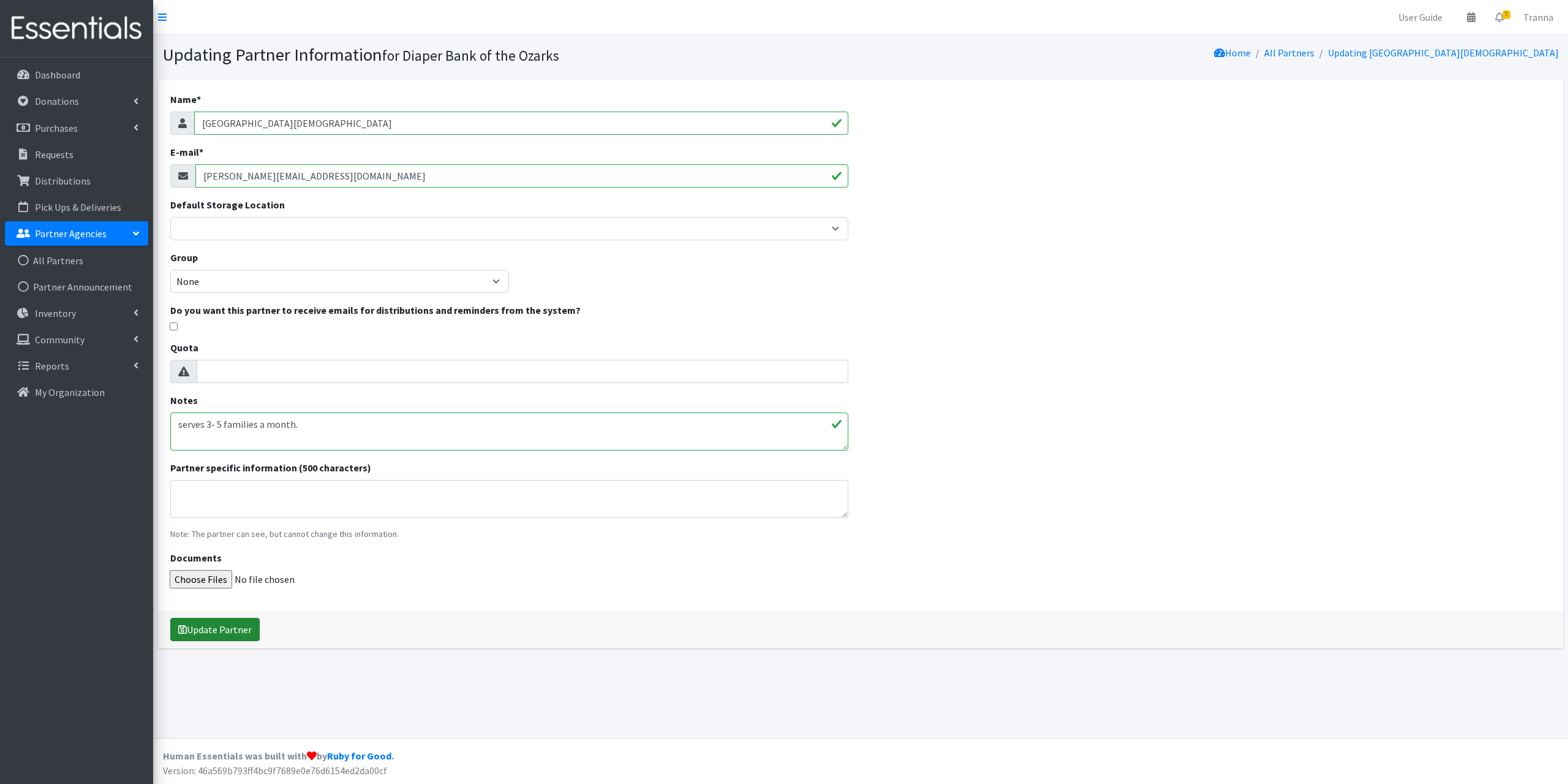
click at [235, 628] on button "Update Partner" at bounding box center [215, 629] width 89 height 23
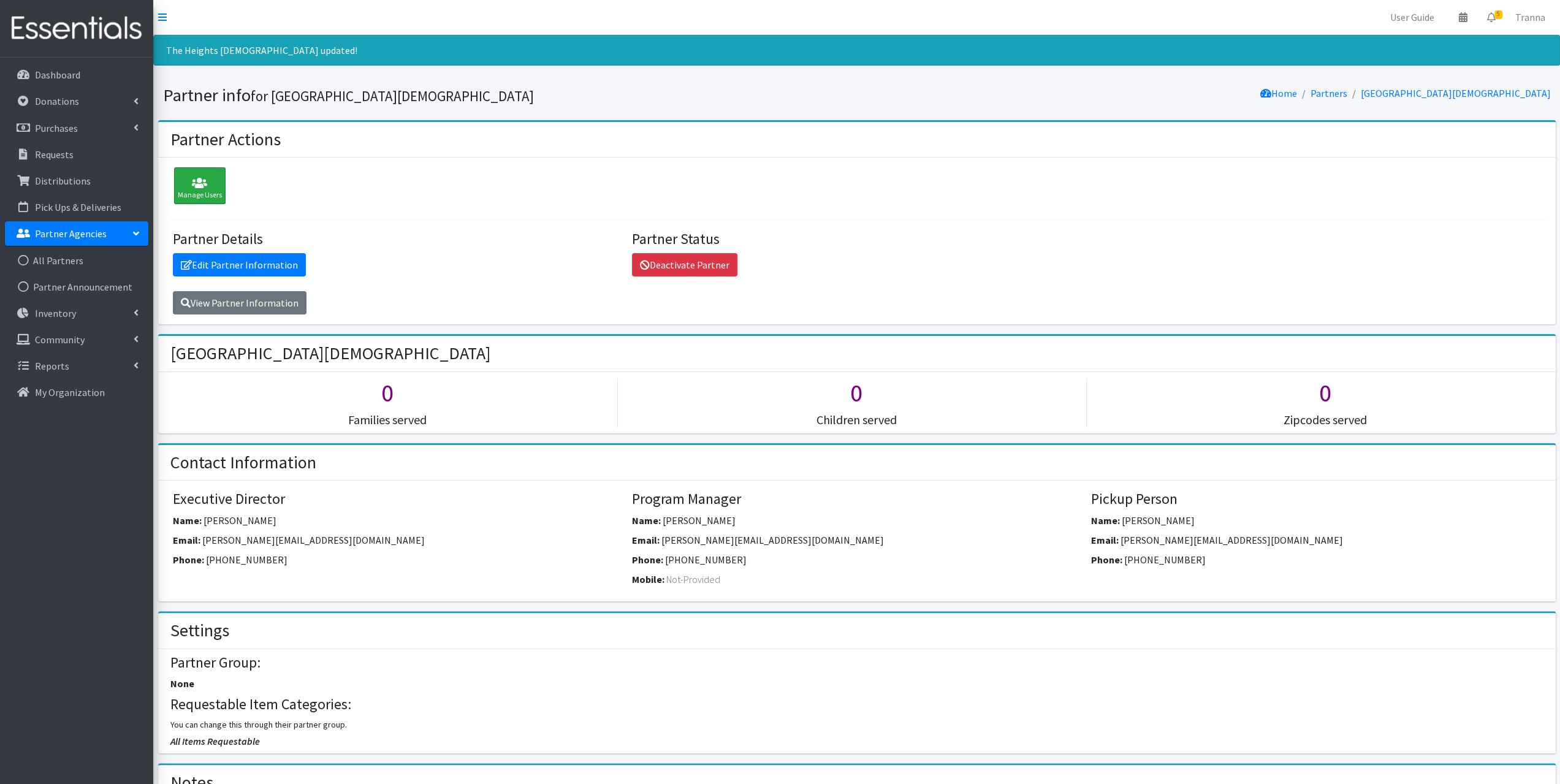
click at [204, 191] on div "Manage Users" at bounding box center [200, 186] width 52 height 37
